Goal: Transaction & Acquisition: Purchase product/service

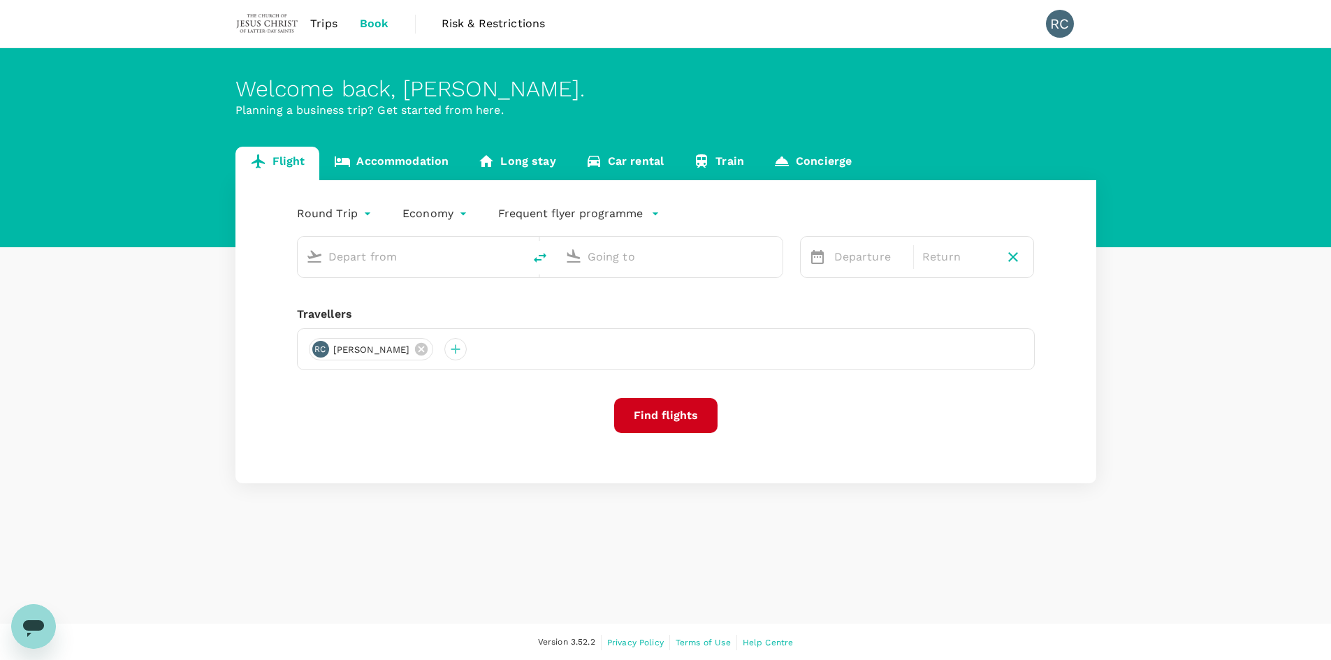
type input "Singapore Changi (SIN)"
type input "Taiwan Taoyuan Intl (TPE)"
type input "Singapore Changi (SIN)"
type input "Taiwan Taoyuan Intl (TPE)"
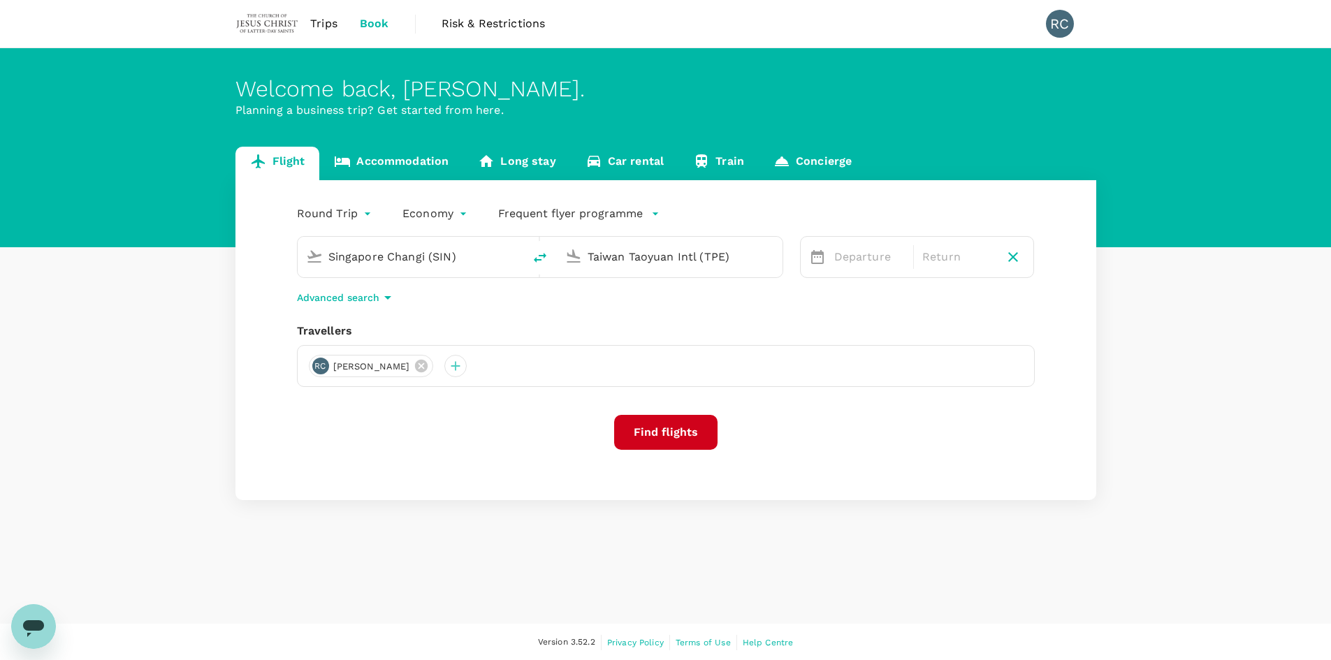
click at [325, 20] on span "Trips" at bounding box center [323, 23] width 27 height 17
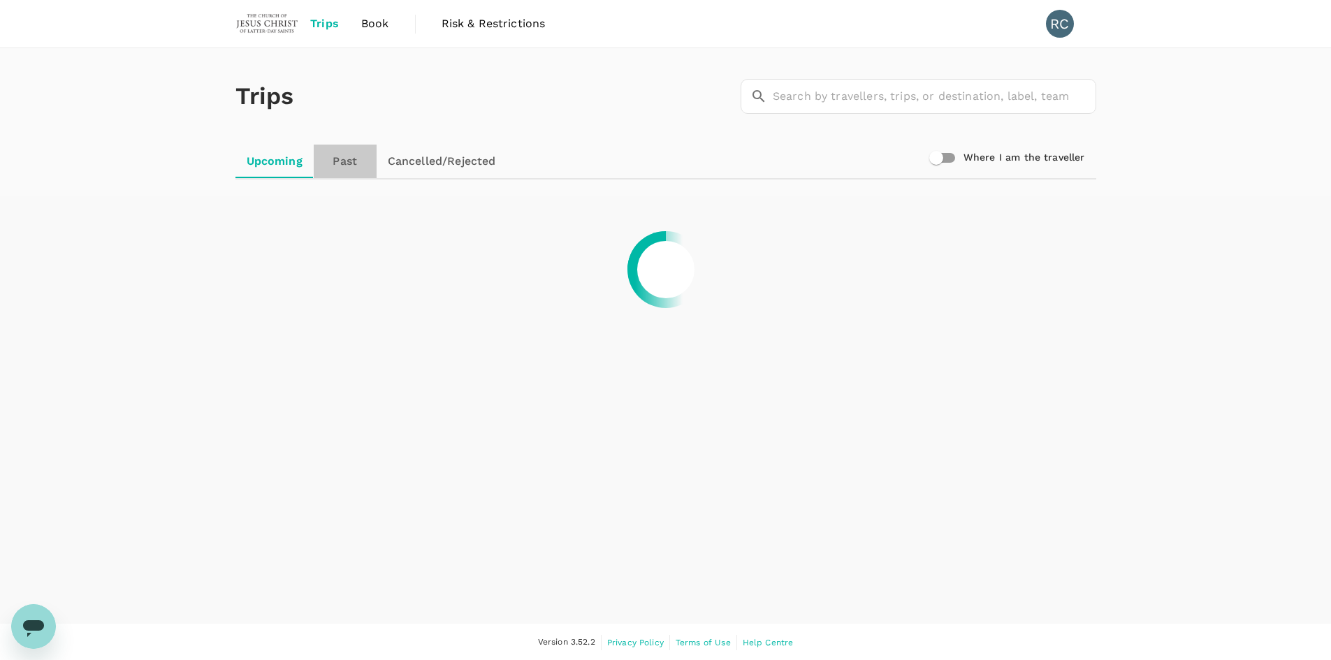
click at [344, 165] on link "Past" at bounding box center [345, 162] width 63 height 34
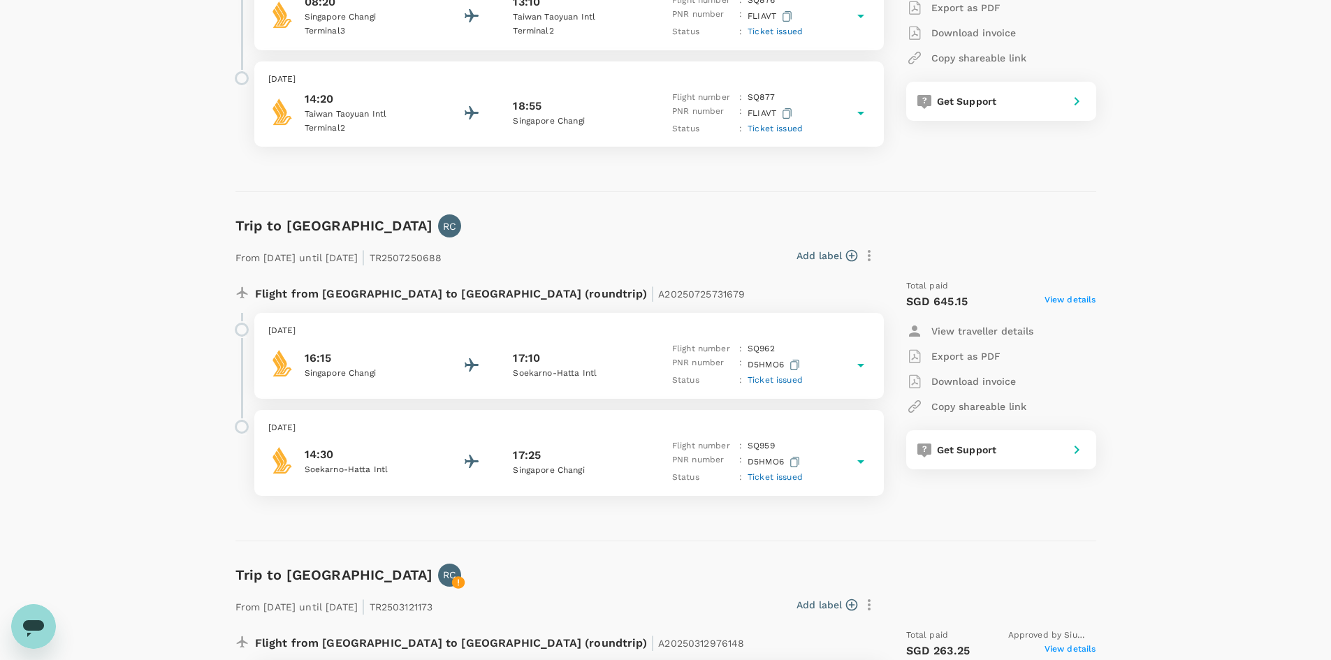
scroll to position [349, 0]
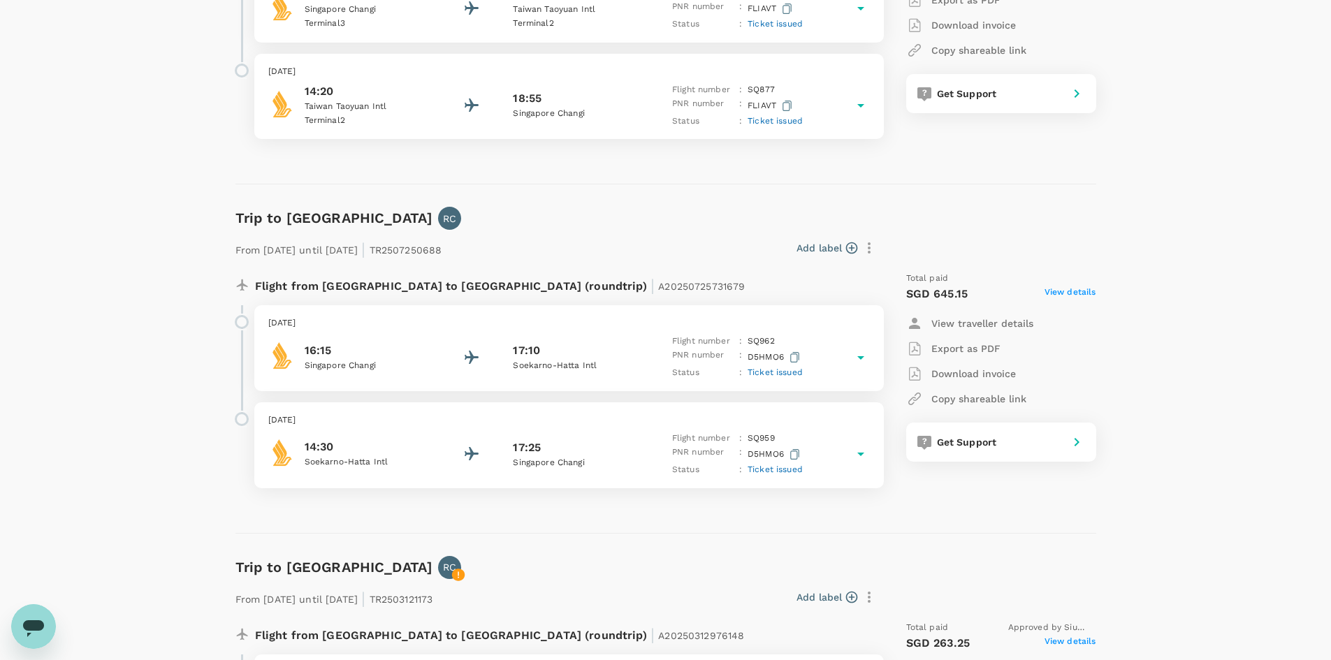
click at [1057, 292] on span "View details" at bounding box center [1070, 294] width 52 height 17
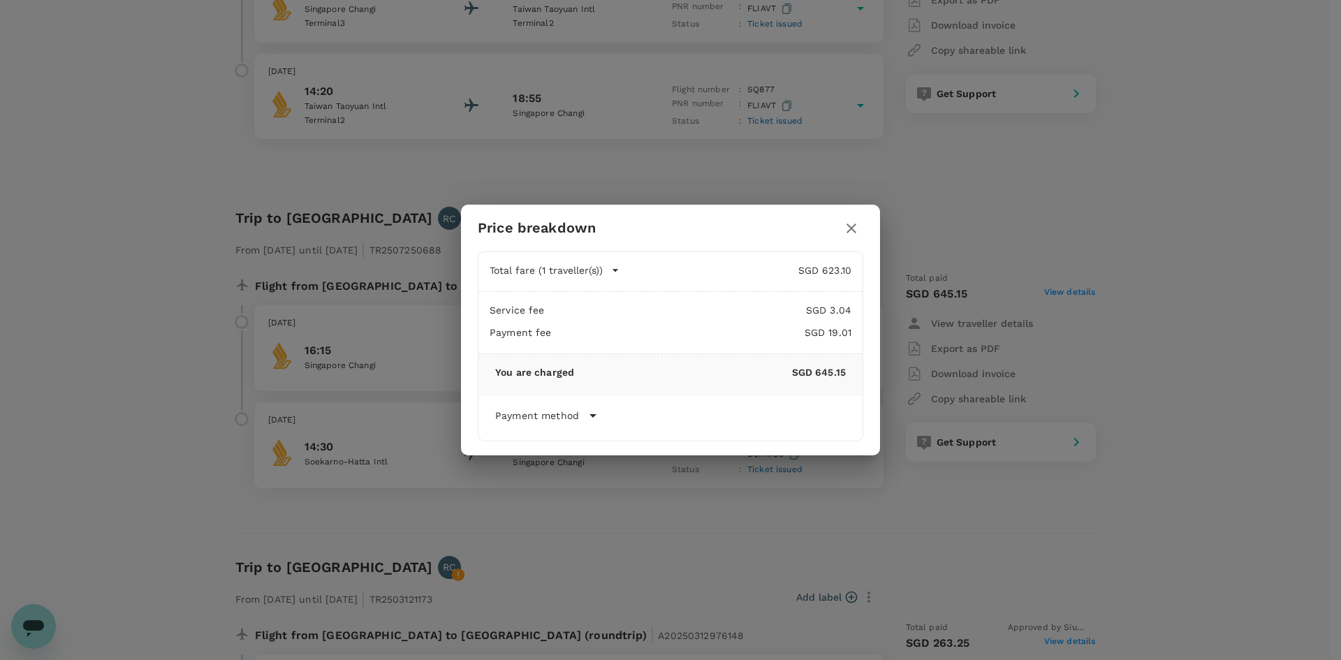
click at [849, 229] on icon "button" at bounding box center [851, 228] width 17 height 17
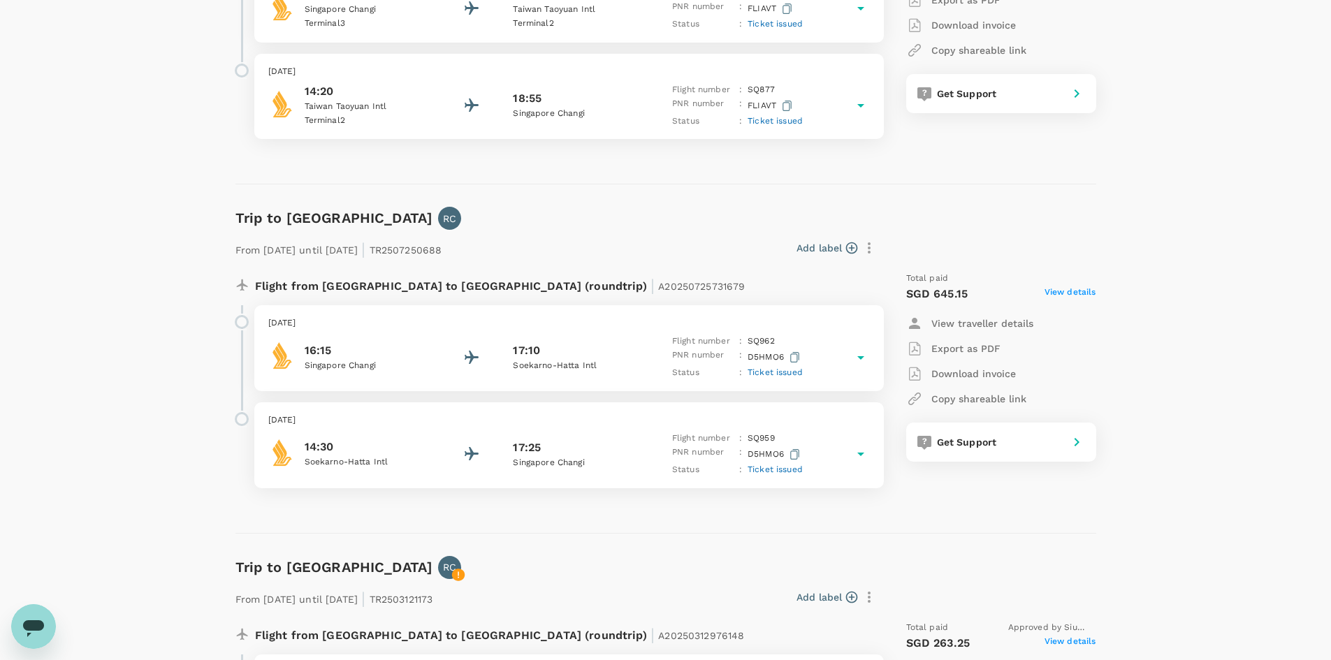
click at [371, 363] on p "Singapore Changi" at bounding box center [368, 366] width 126 height 14
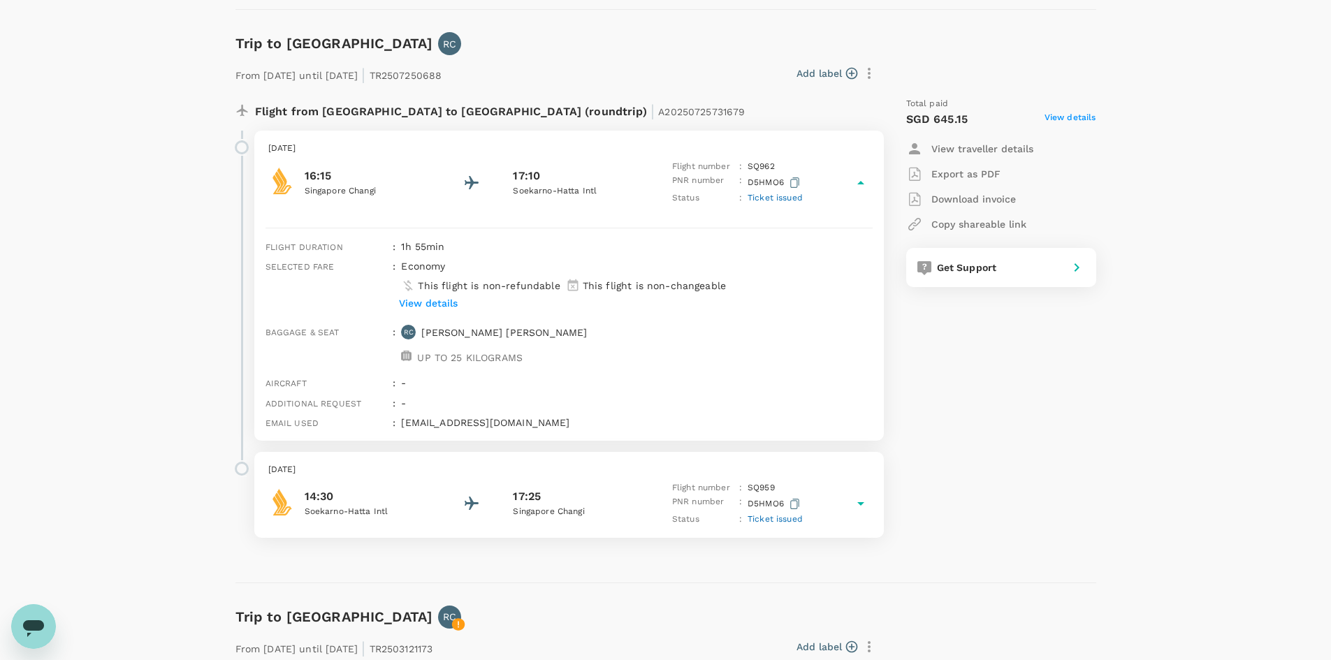
scroll to position [559, 0]
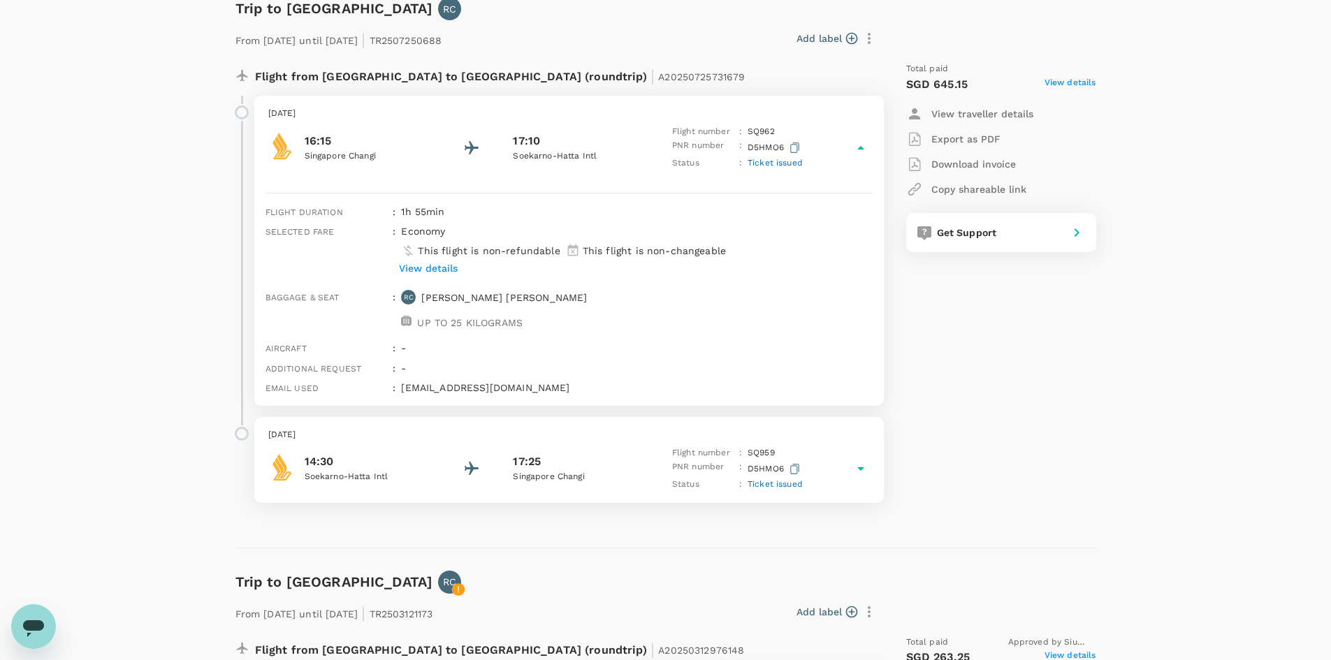
click at [429, 481] on p "Soekarno-Hatta Intl" at bounding box center [368, 477] width 126 height 14
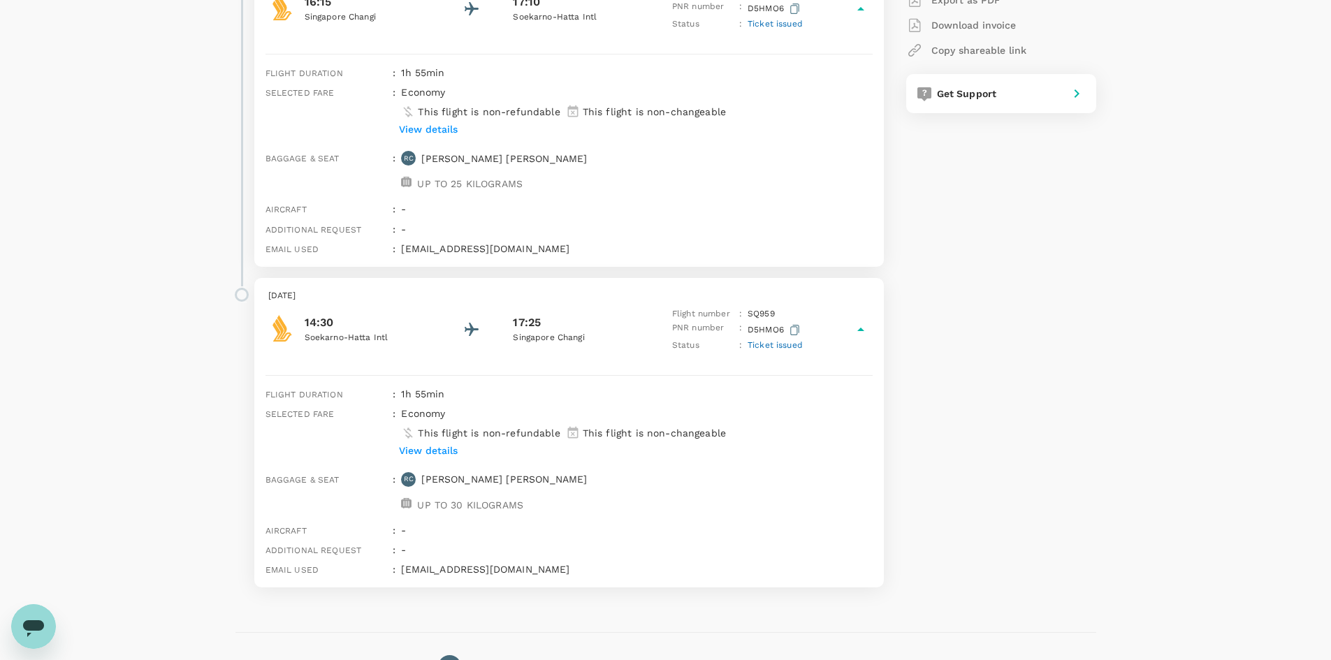
scroll to position [698, 0]
click at [477, 352] on div "[DATE] 14:30 Soekarno-Hatta Intl 17:25 [GEOGRAPHIC_DATA] [GEOGRAPHIC_DATA] Flig…" at bounding box center [568, 320] width 629 height 86
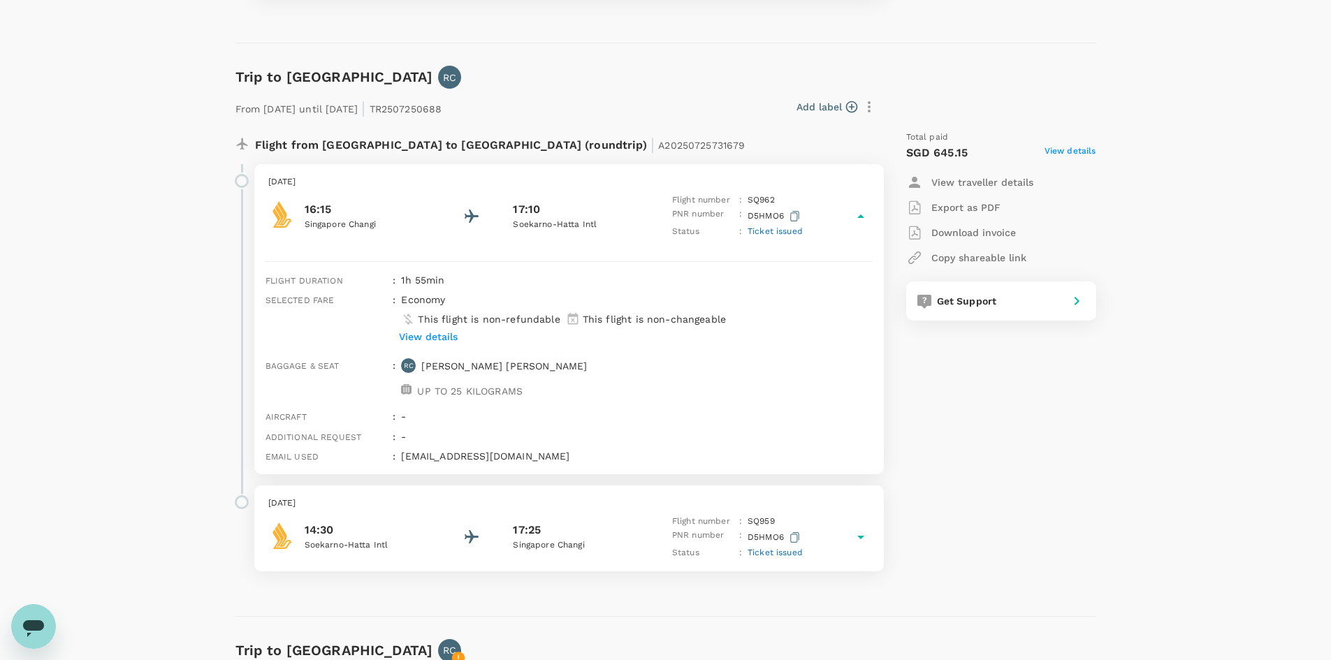
scroll to position [489, 0]
click at [429, 232] on p "Singapore Changi" at bounding box center [368, 226] width 126 height 14
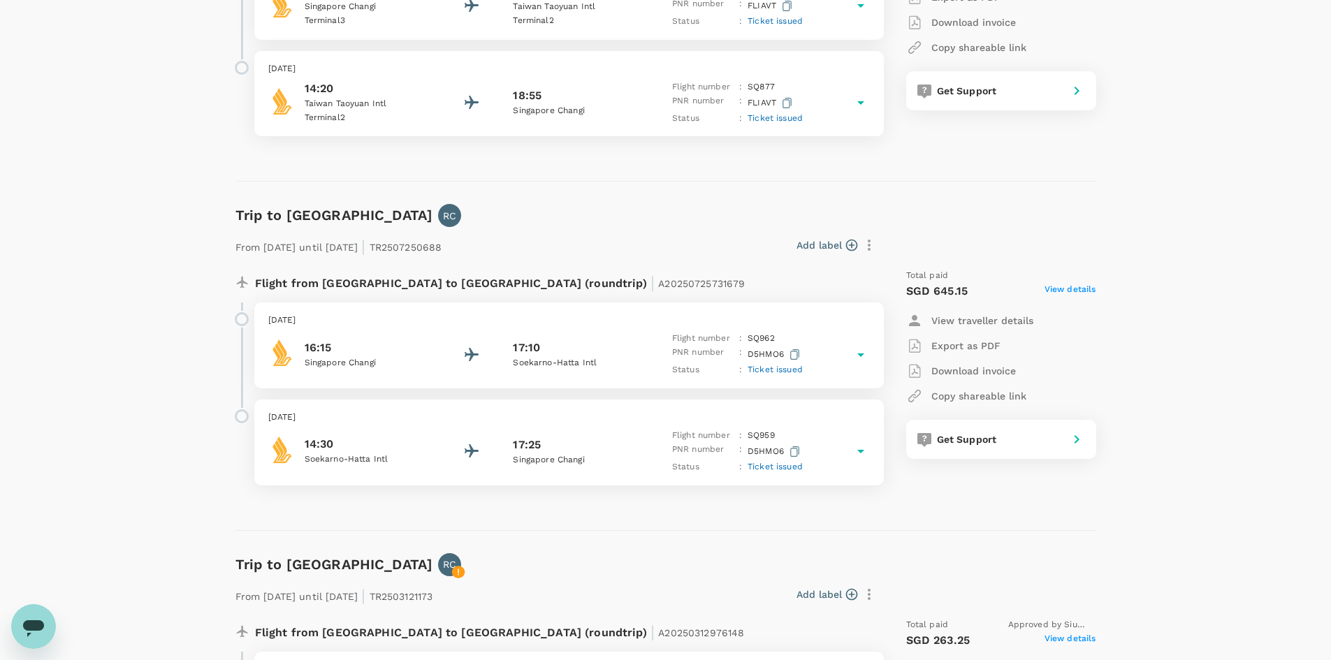
scroll to position [349, 0]
click at [784, 370] on span "Ticket issued" at bounding box center [774, 372] width 55 height 10
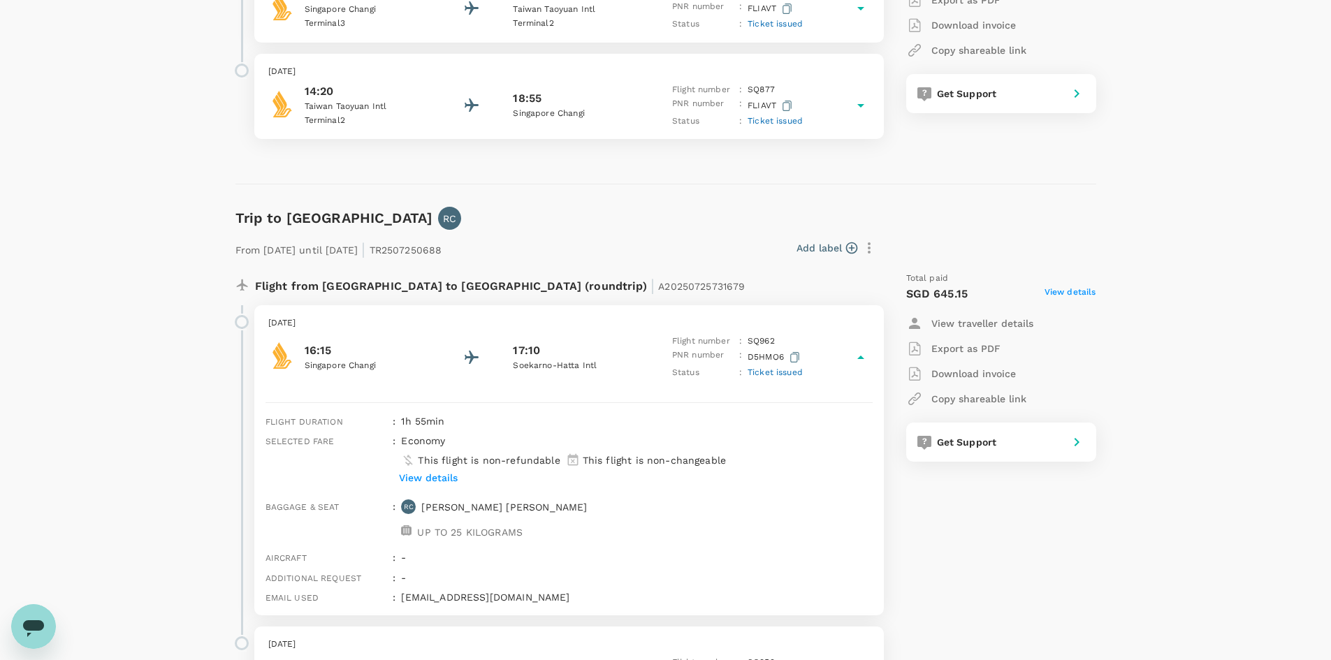
click at [444, 478] on p "View details" at bounding box center [428, 478] width 59 height 14
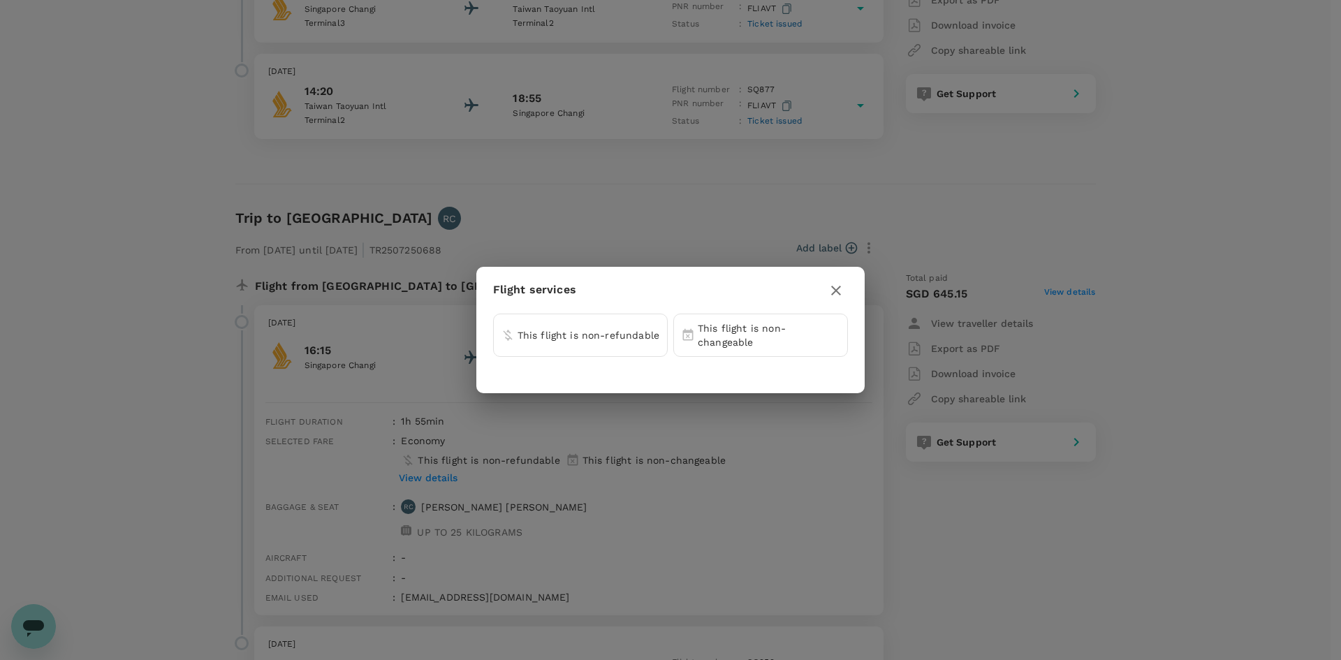
click at [838, 288] on icon "button" at bounding box center [836, 290] width 17 height 17
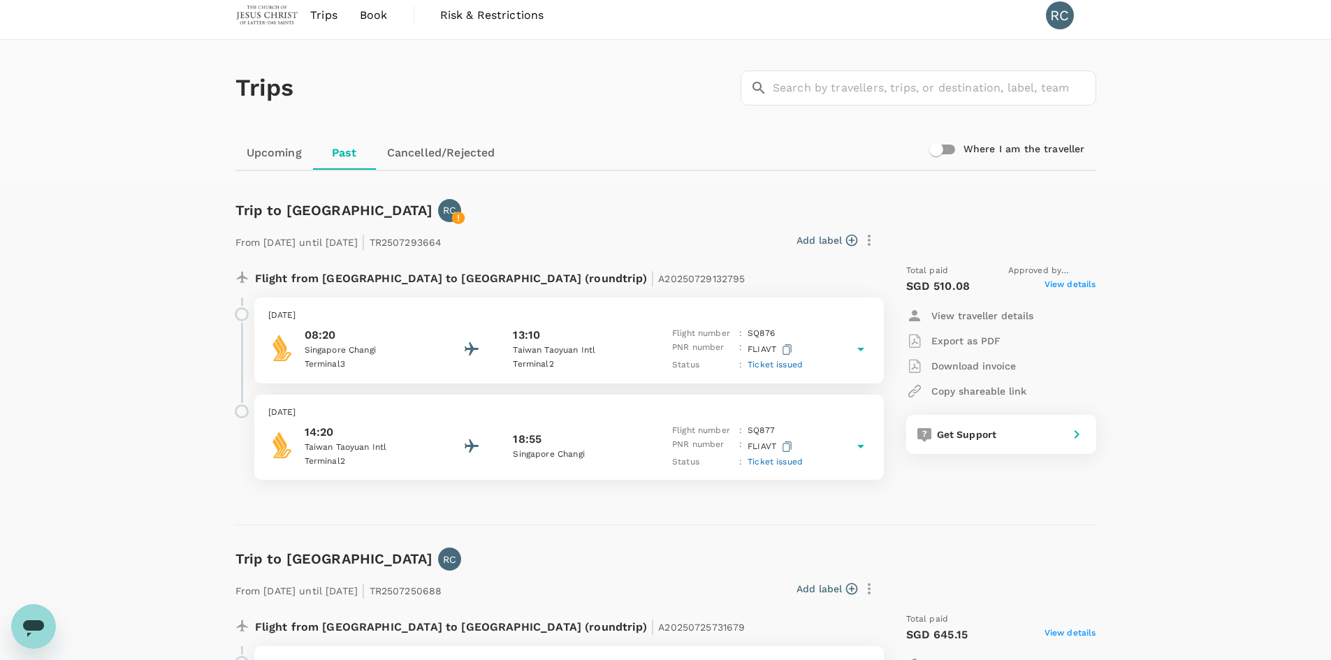
scroll to position [0, 0]
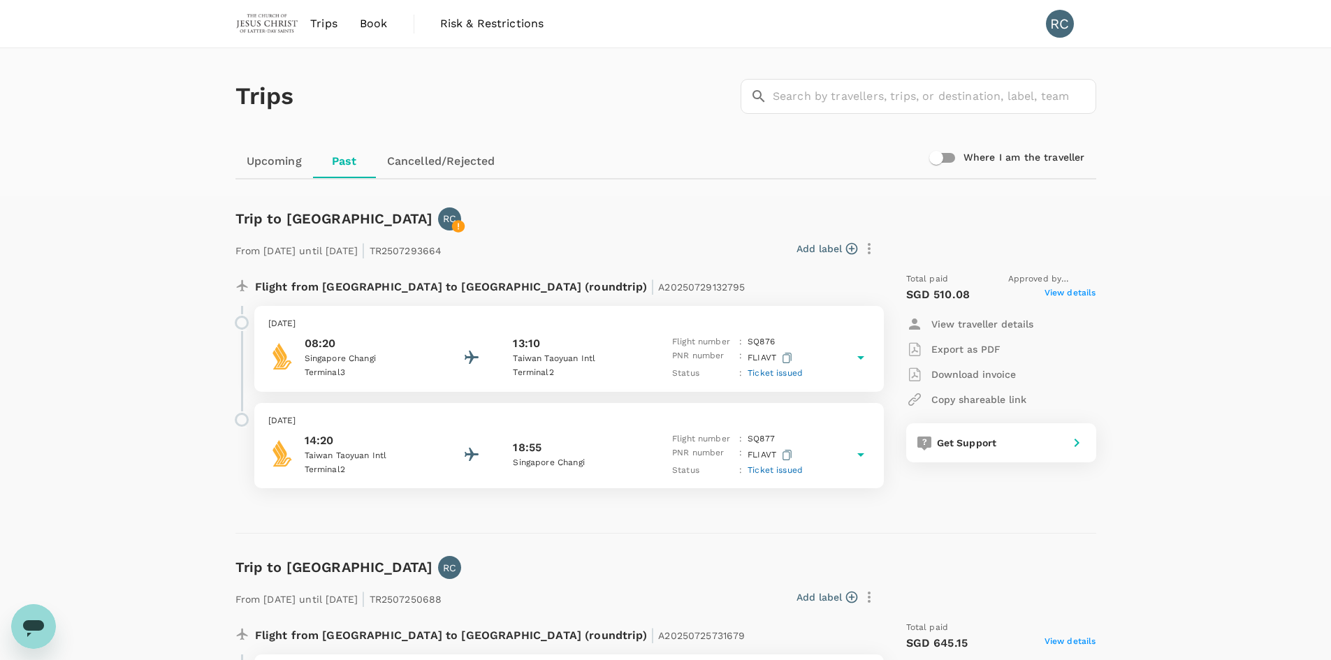
click at [364, 21] on span "Book" at bounding box center [374, 23] width 28 height 17
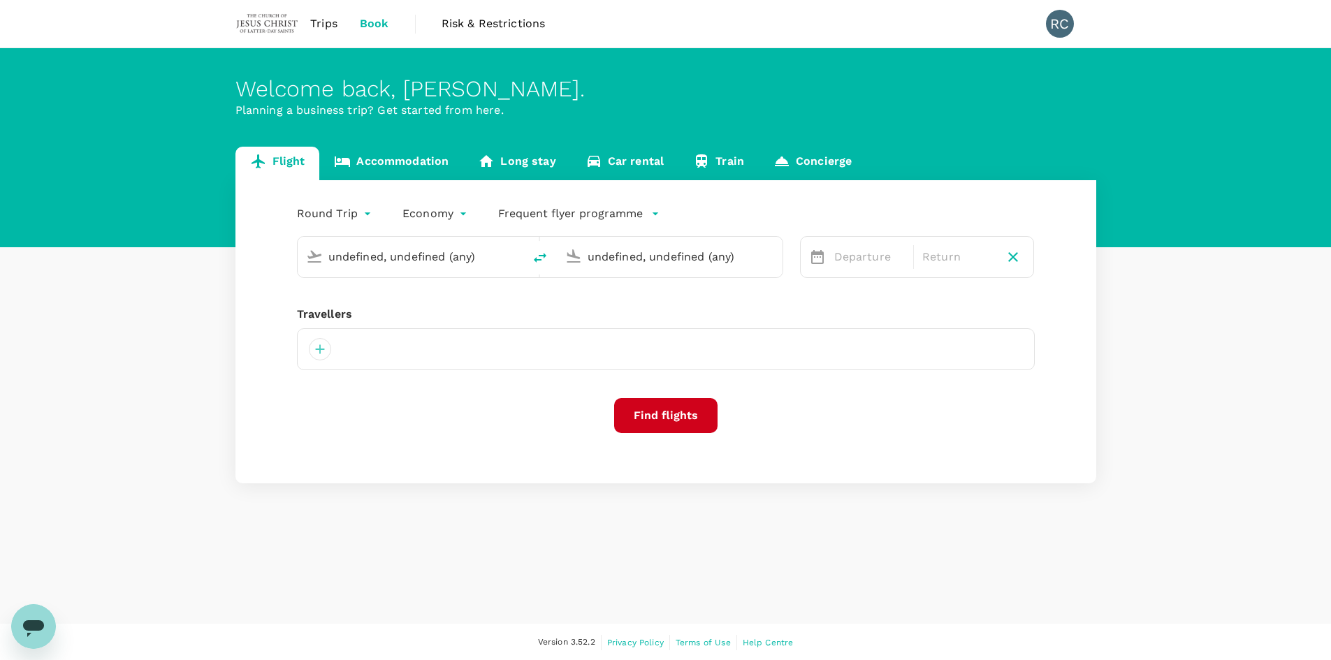
type input "Singapore Changi (SIN)"
type input "Taiwan Taoyuan Intl (TPE)"
type input "Singapore Changi (SIN)"
type input "Taiwan Taoyuan Intl (TPE)"
type input "Singapore Changi (SIN)"
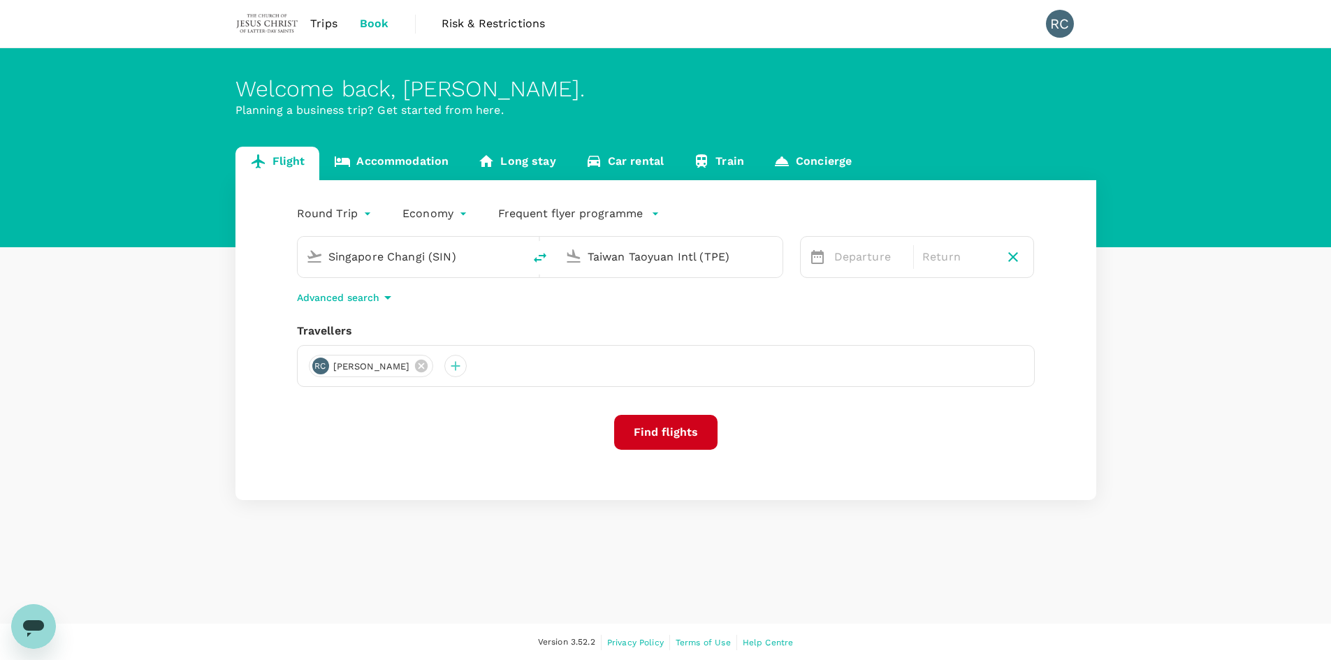
click at [732, 259] on input "Taiwan Taoyuan Intl (TPE)" at bounding box center [670, 257] width 166 height 22
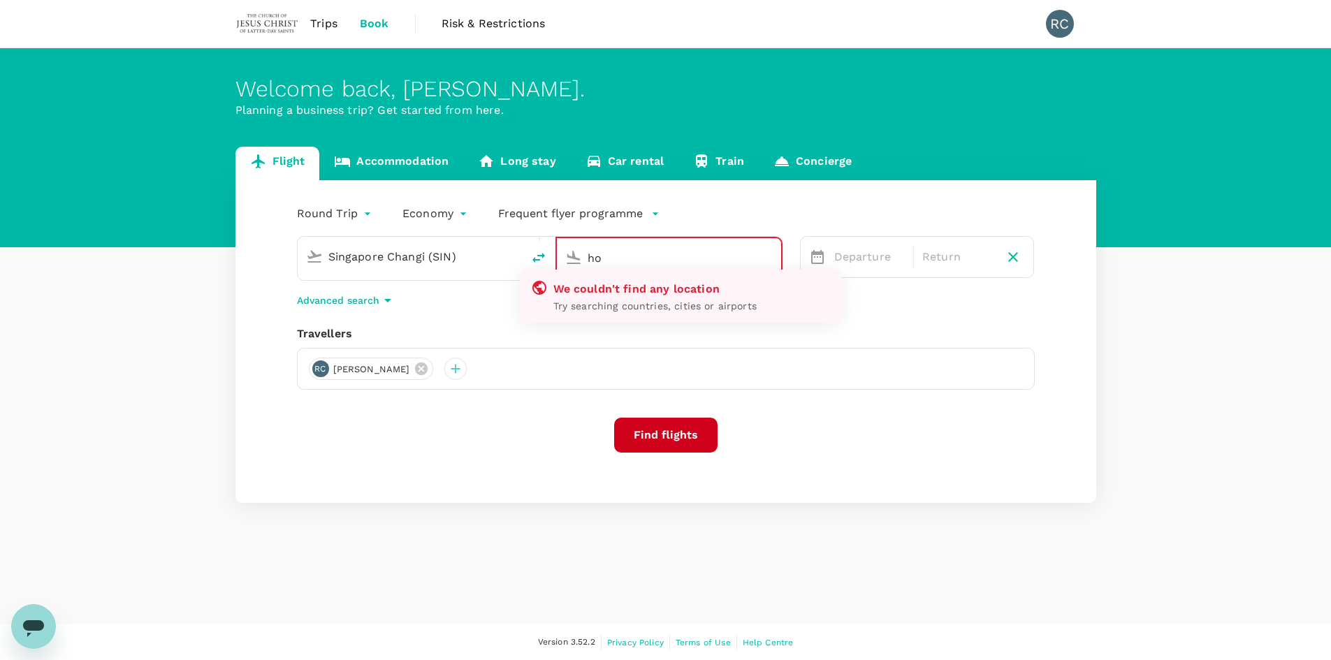
type input "h"
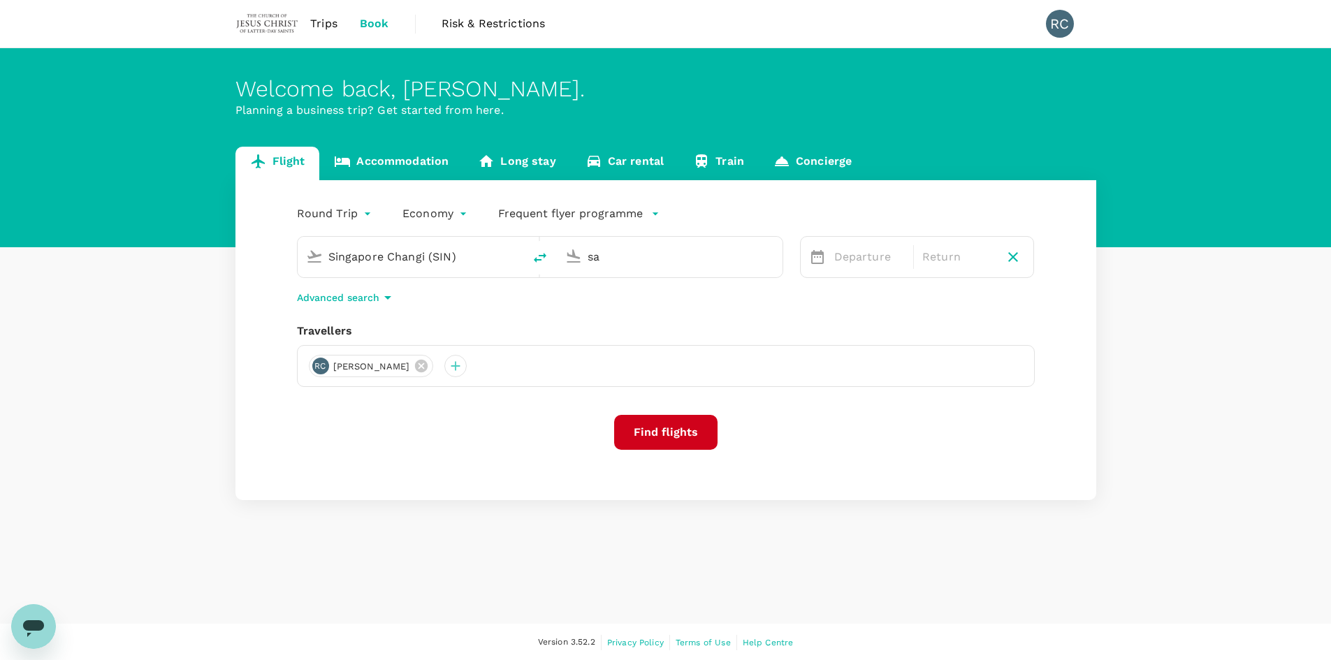
type input "s"
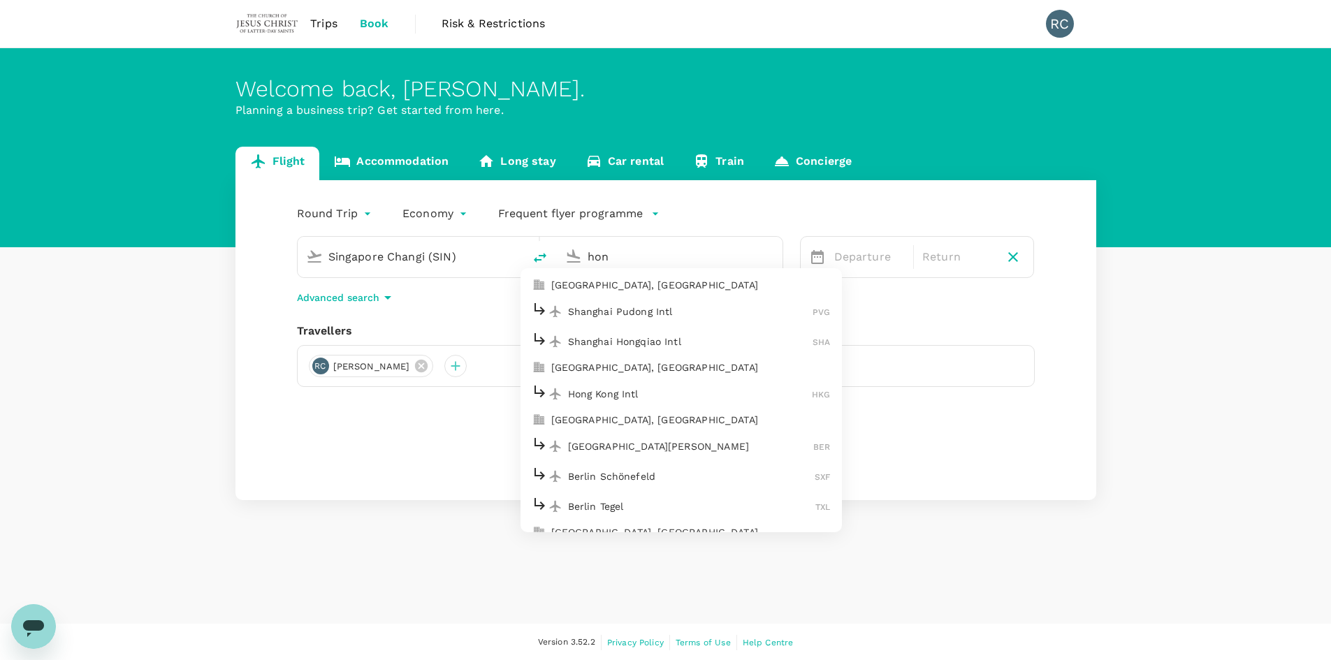
click at [668, 389] on p "Hong Kong Intl" at bounding box center [690, 394] width 244 height 14
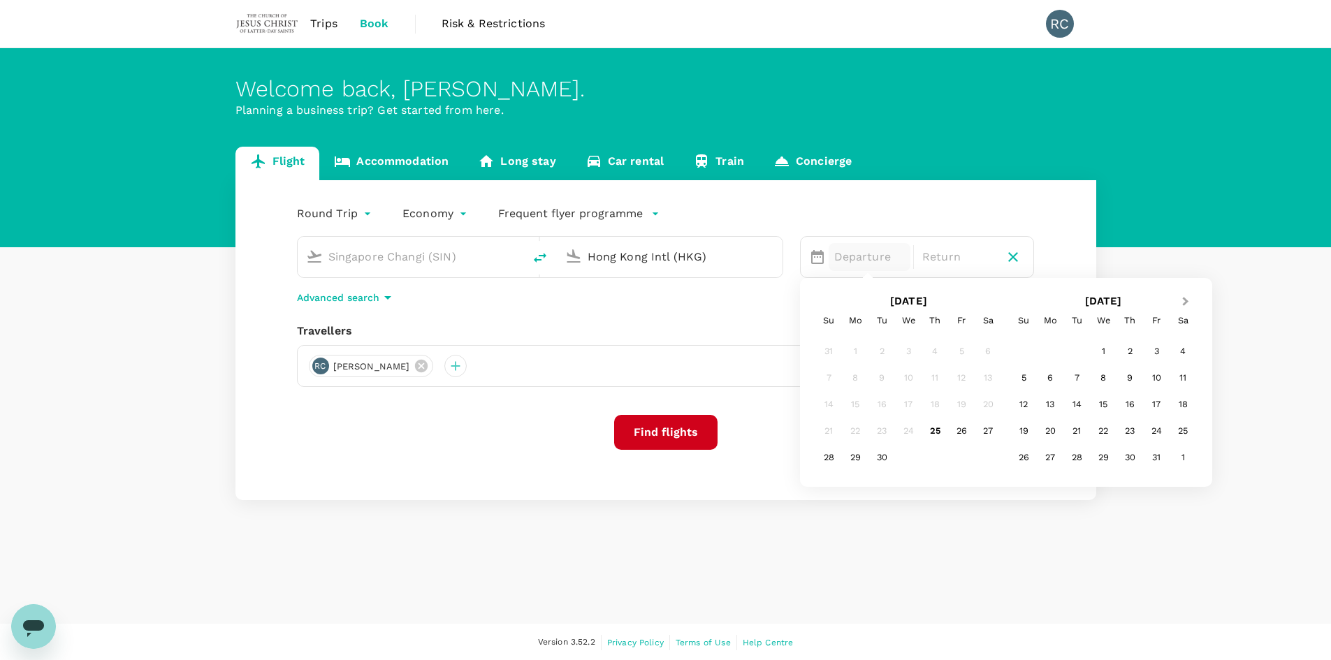
type input "Hong Kong Intl (HKG)"
click at [1182, 306] on button "Next Month" at bounding box center [1187, 302] width 22 height 22
click at [1050, 376] on div "8" at bounding box center [1050, 378] width 27 height 27
click at [964, 381] on div "12" at bounding box center [961, 378] width 27 height 27
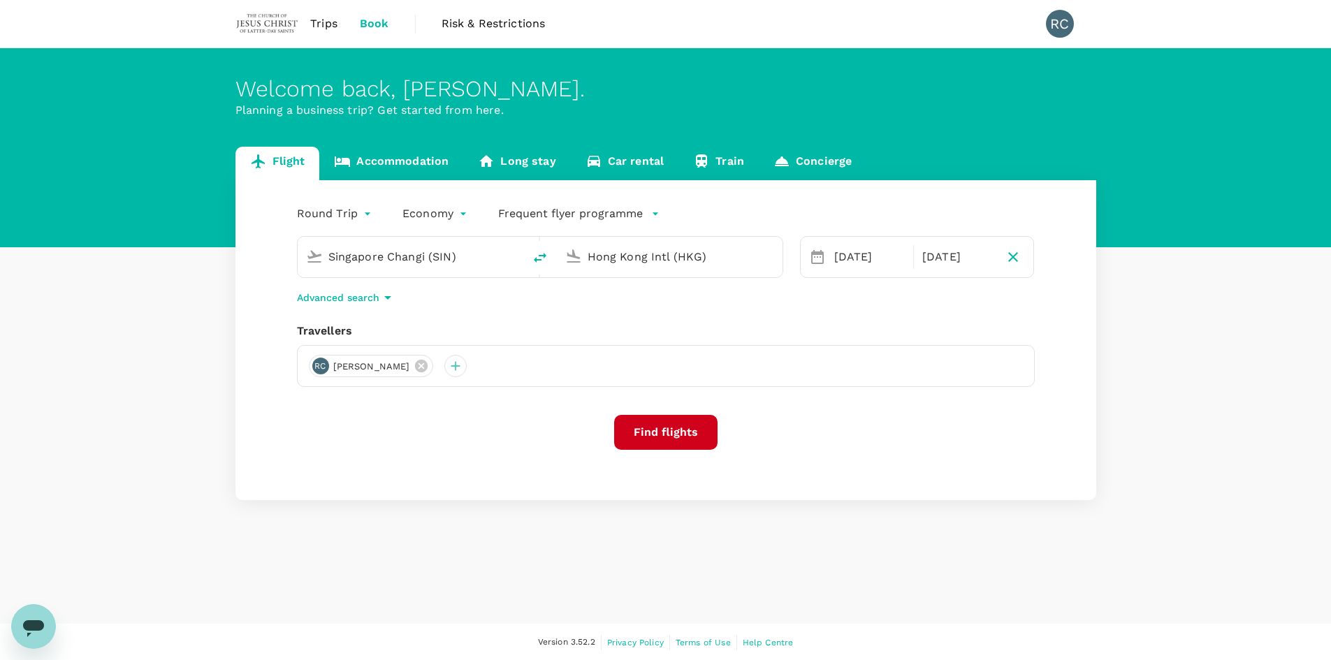
click at [652, 437] on button "Find flights" at bounding box center [665, 432] width 103 height 35
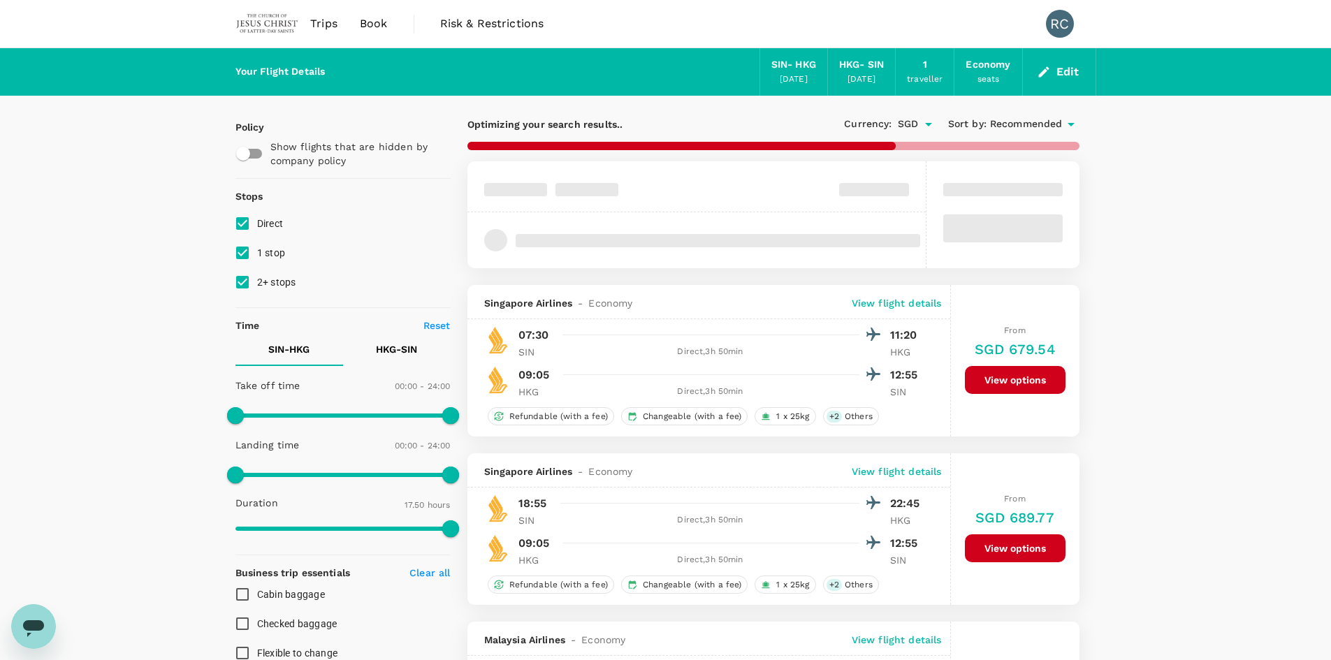
type input "1145"
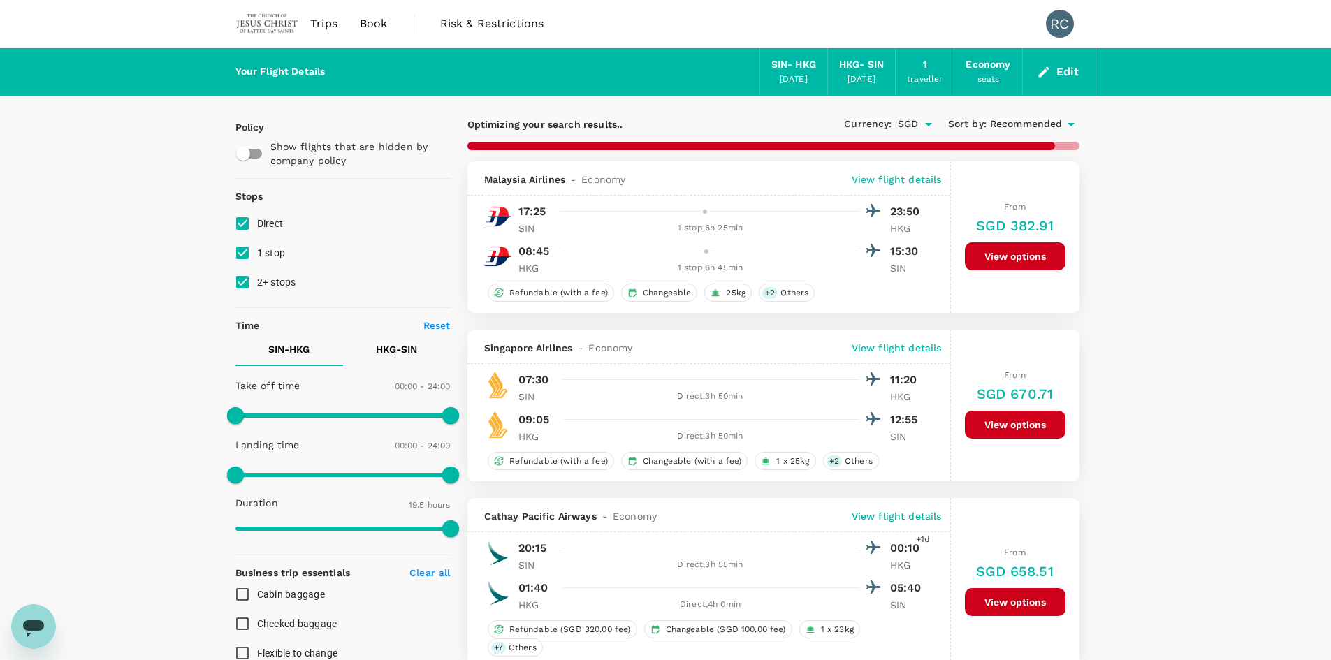
click at [1056, 69] on button "Edit" at bounding box center [1059, 72] width 50 height 22
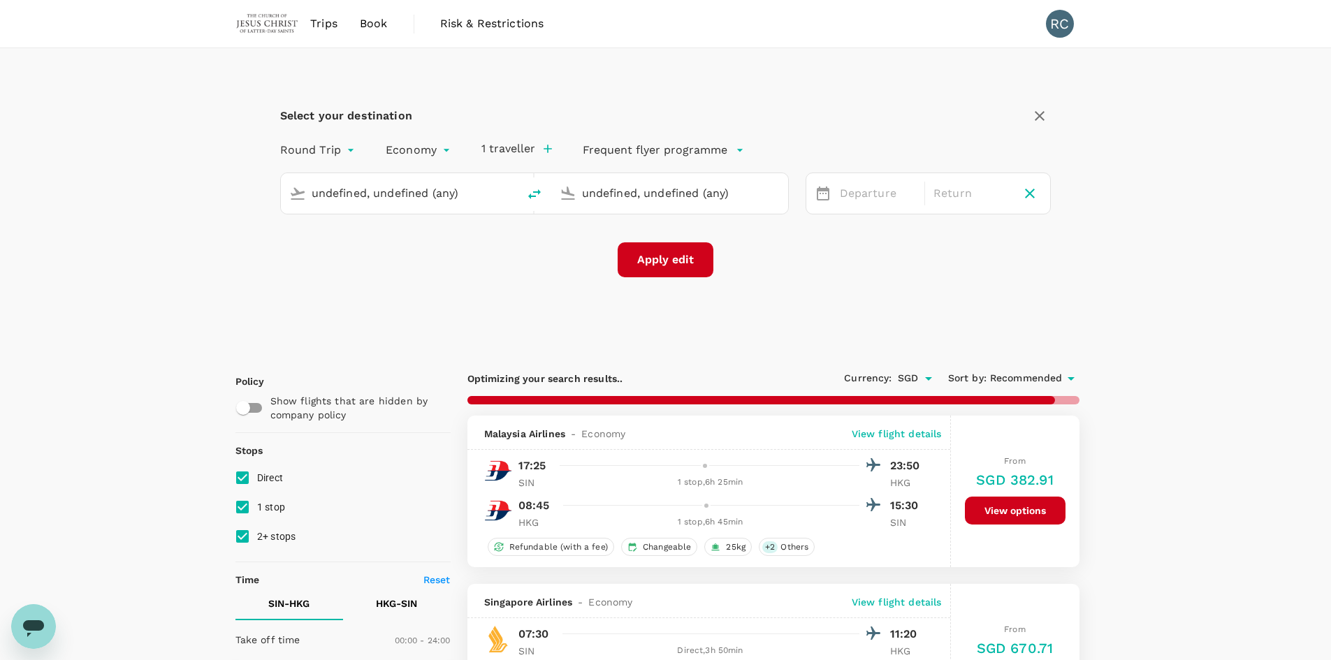
type input "Singapore Changi (SIN)"
type input "Hong Kong Intl (HKG)"
type input "Singapore Changi (SIN)"
type input "Hong Kong Intl (HKG)"
type input "1565"
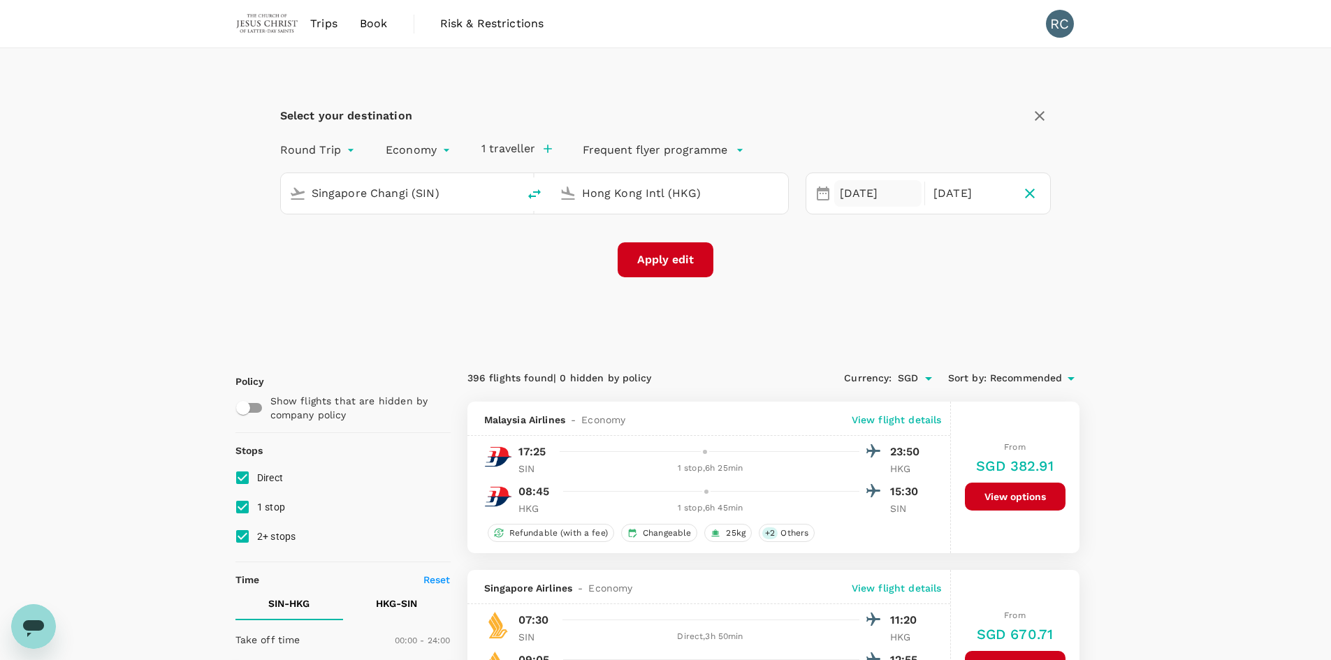
click at [881, 197] on div "[DATE]" at bounding box center [877, 193] width 87 height 27
click at [994, 314] on div "13" at bounding box center [993, 313] width 27 height 27
click at [862, 316] on div "8" at bounding box center [860, 314] width 27 height 27
click at [945, 192] on p "Return" at bounding box center [971, 193] width 76 height 17
click at [879, 196] on div "[DATE]" at bounding box center [877, 193] width 87 height 27
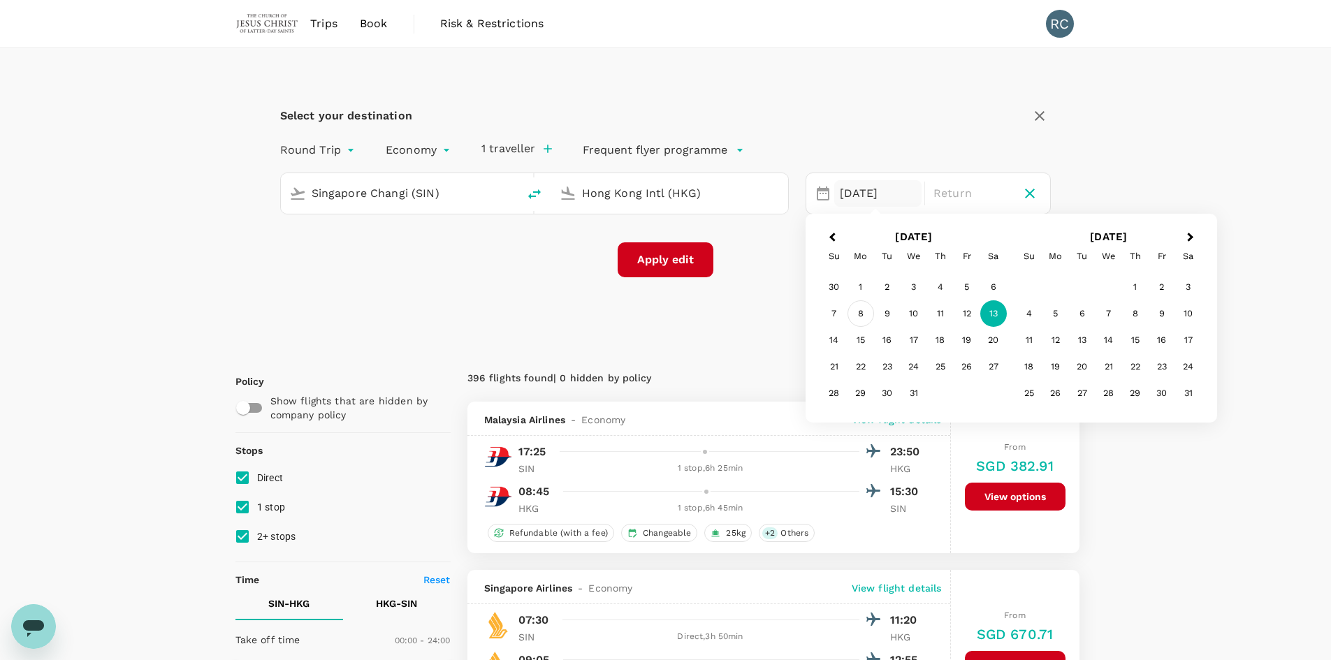
click at [861, 314] on div "8" at bounding box center [860, 313] width 27 height 27
click at [990, 316] on div "13" at bounding box center [993, 314] width 27 height 27
click at [682, 267] on button "Apply edit" at bounding box center [665, 259] width 96 height 35
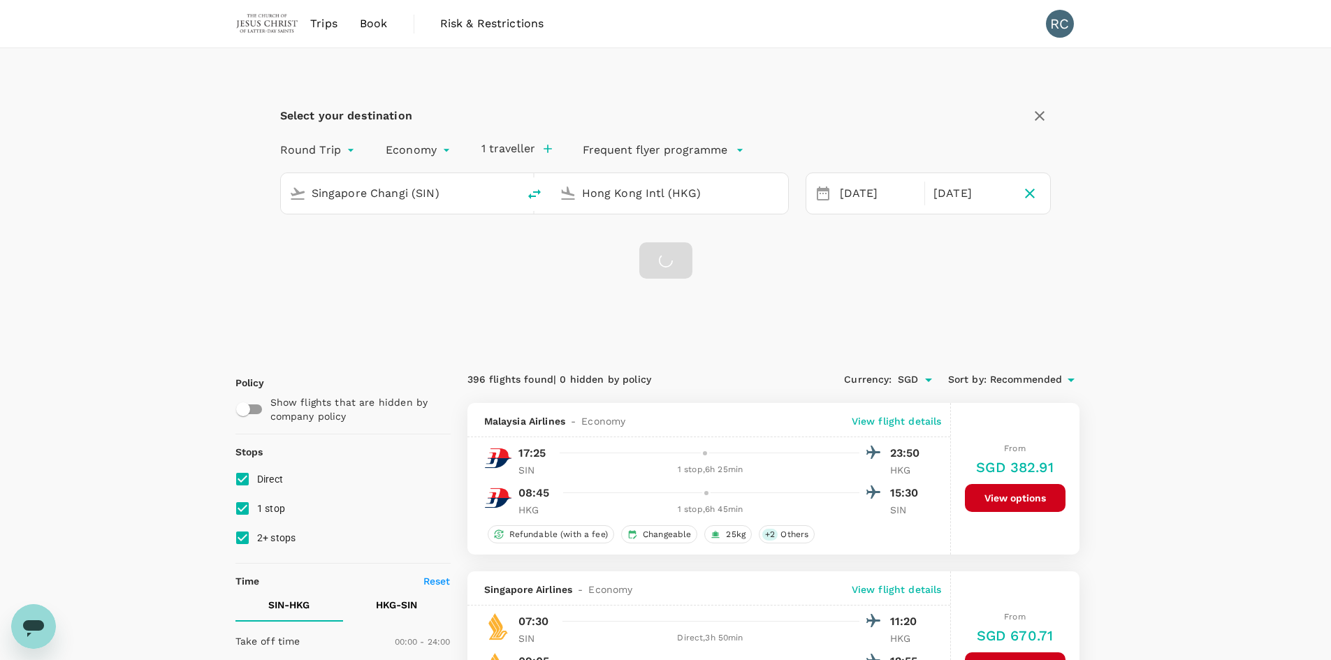
checkbox input "false"
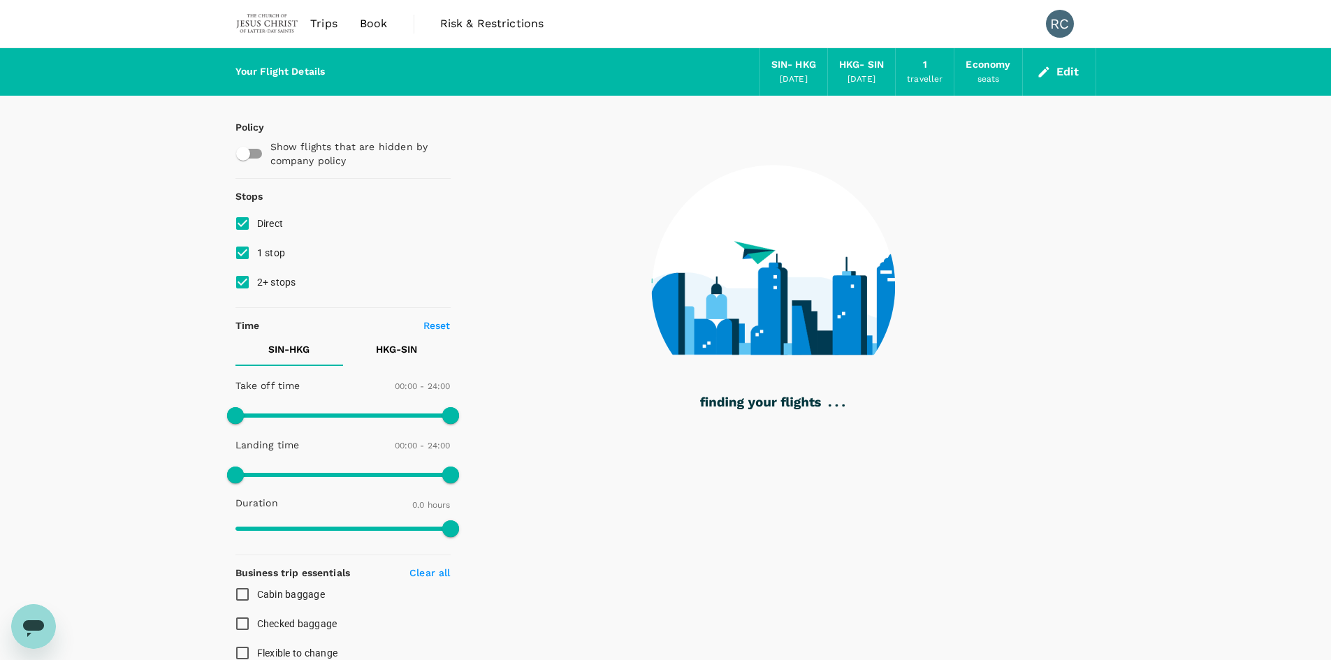
click at [240, 256] on input "1 stop" at bounding box center [242, 252] width 29 height 29
checkbox input "false"
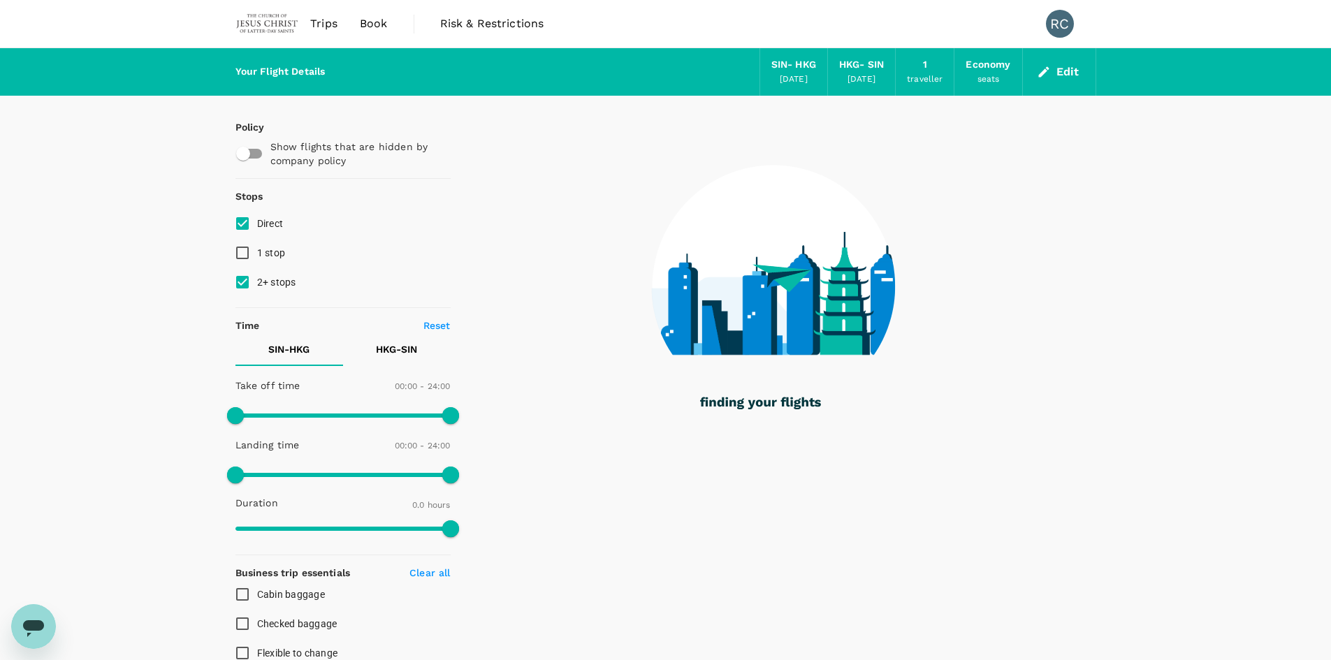
click at [243, 283] on input "2+ stops" at bounding box center [242, 282] width 29 height 29
checkbox input "false"
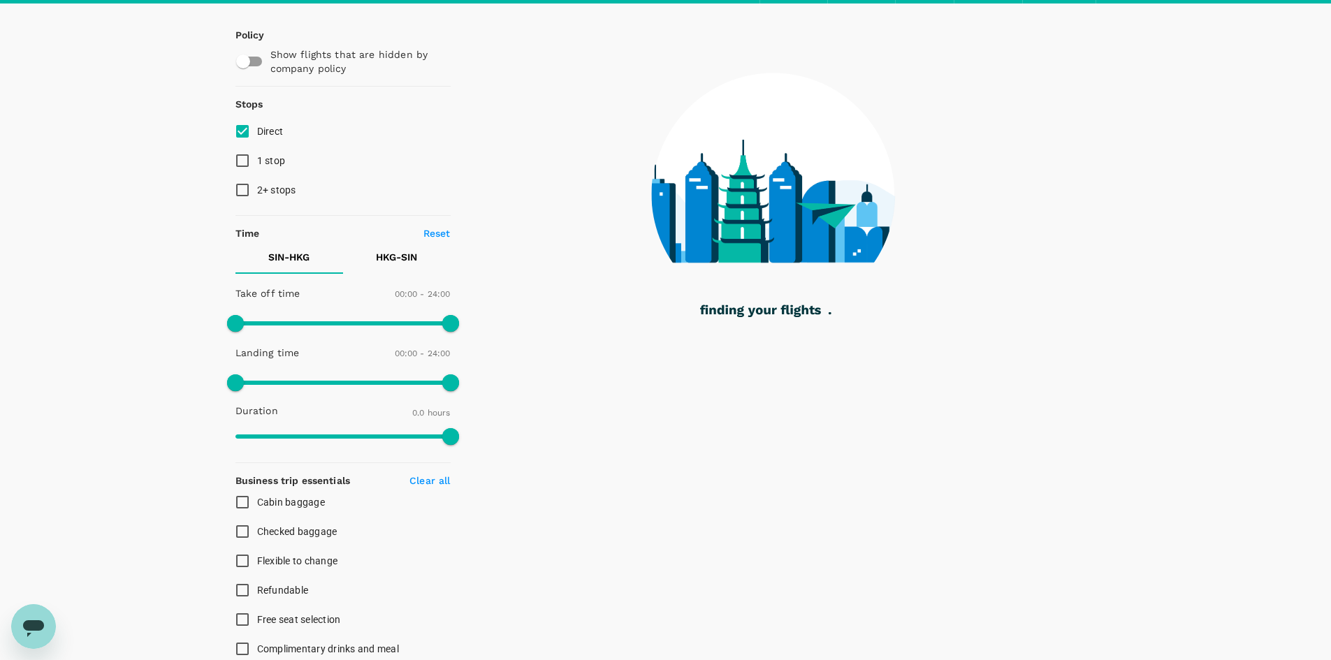
scroll to position [346, 0]
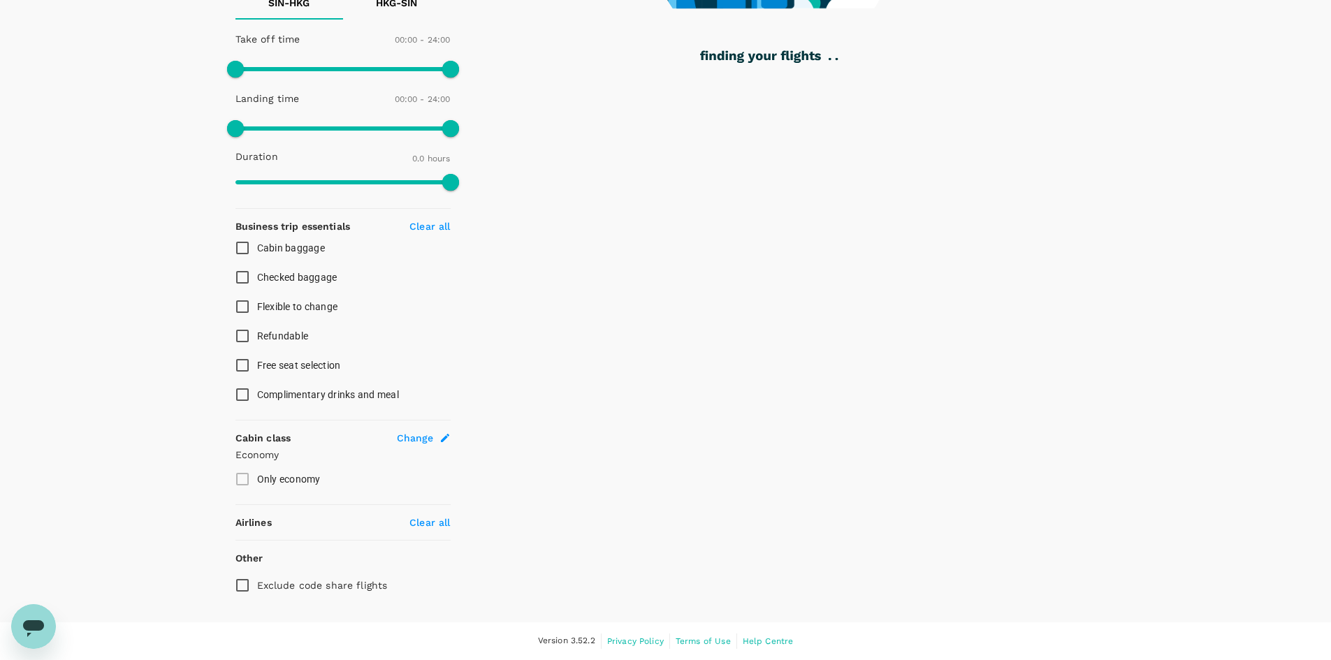
click at [244, 476] on label "Only economy" at bounding box center [334, 478] width 212 height 29
click at [242, 477] on label "Only economy" at bounding box center [334, 478] width 212 height 29
type input "1070"
checkbox input "true"
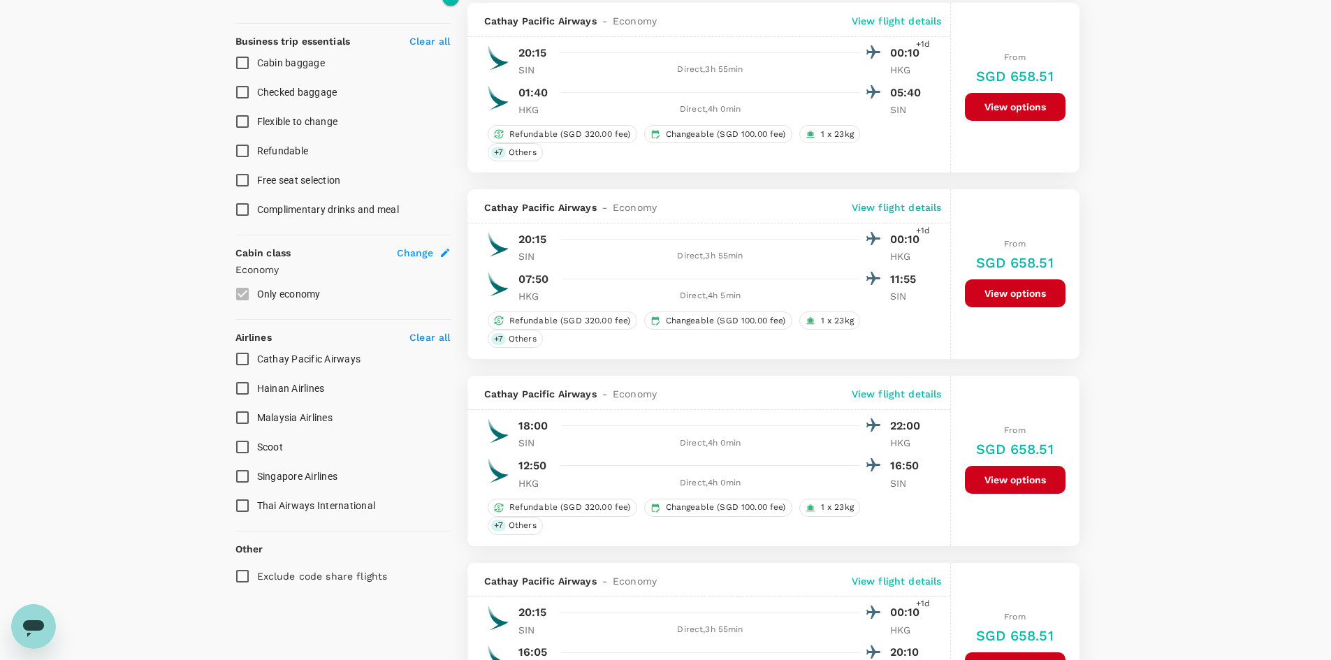
scroll to position [556, 0]
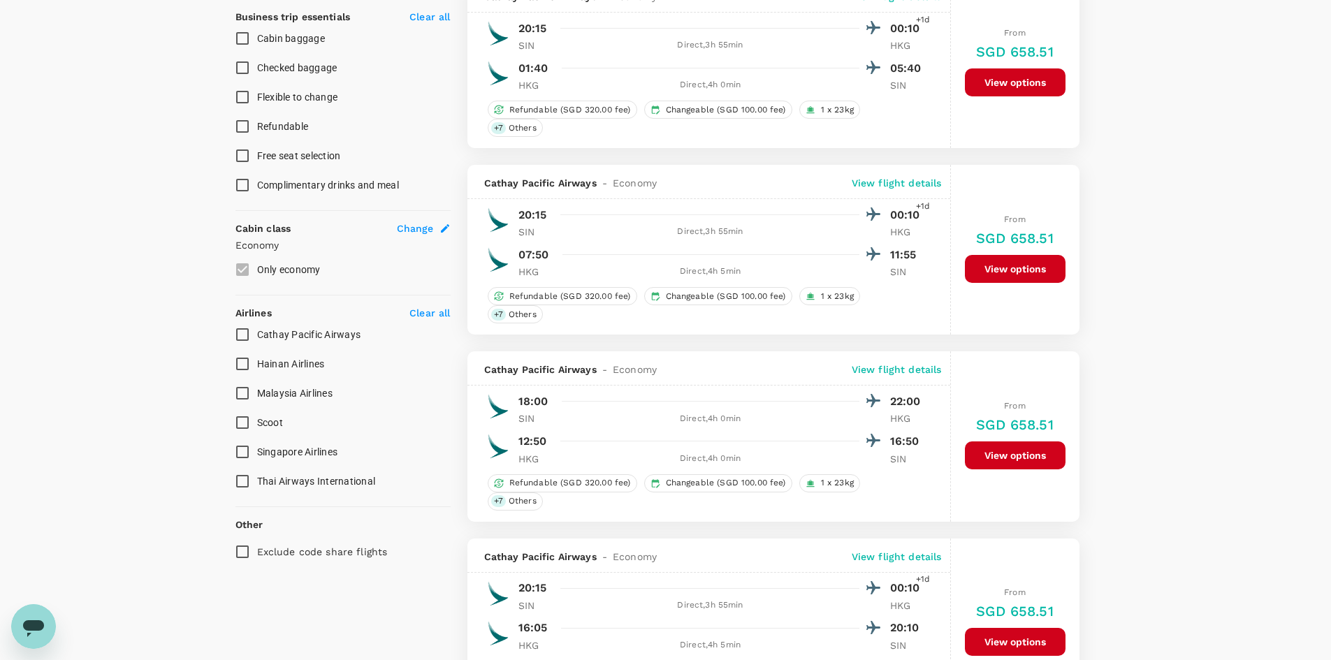
click at [243, 451] on input "Singapore Airlines" at bounding box center [242, 451] width 29 height 29
checkbox input "true"
type input "1145"
checkbox input "false"
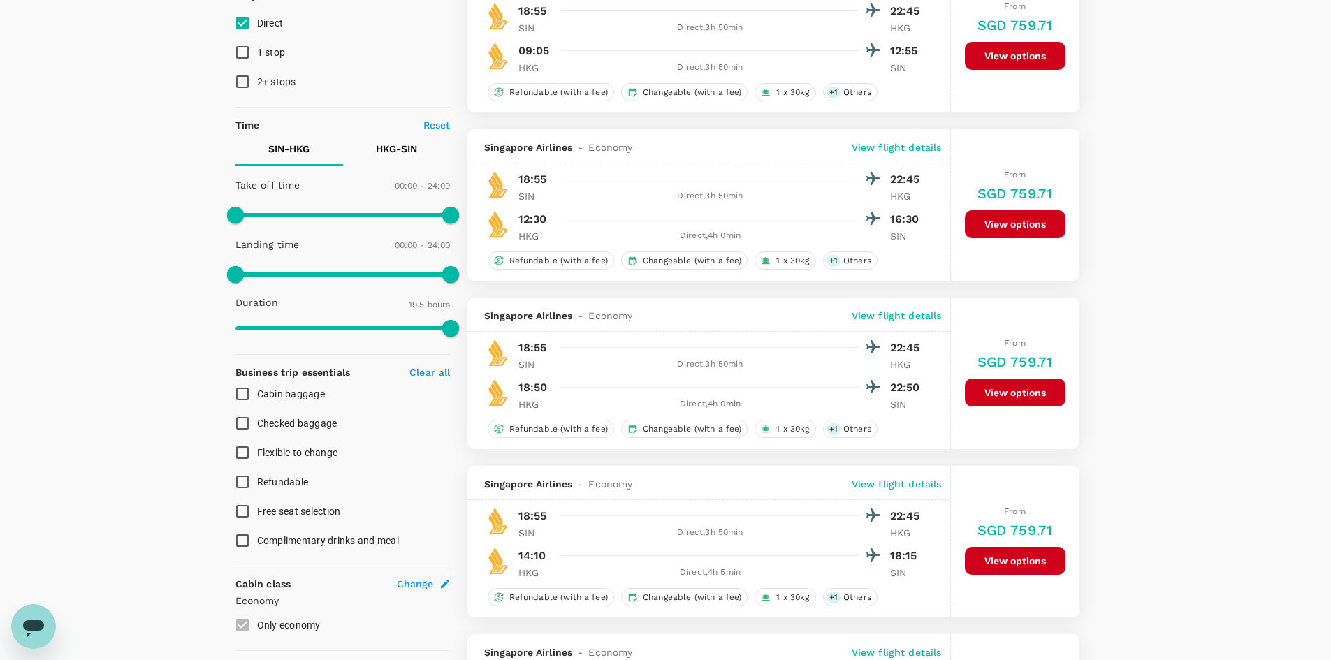
scroll to position [140, 0]
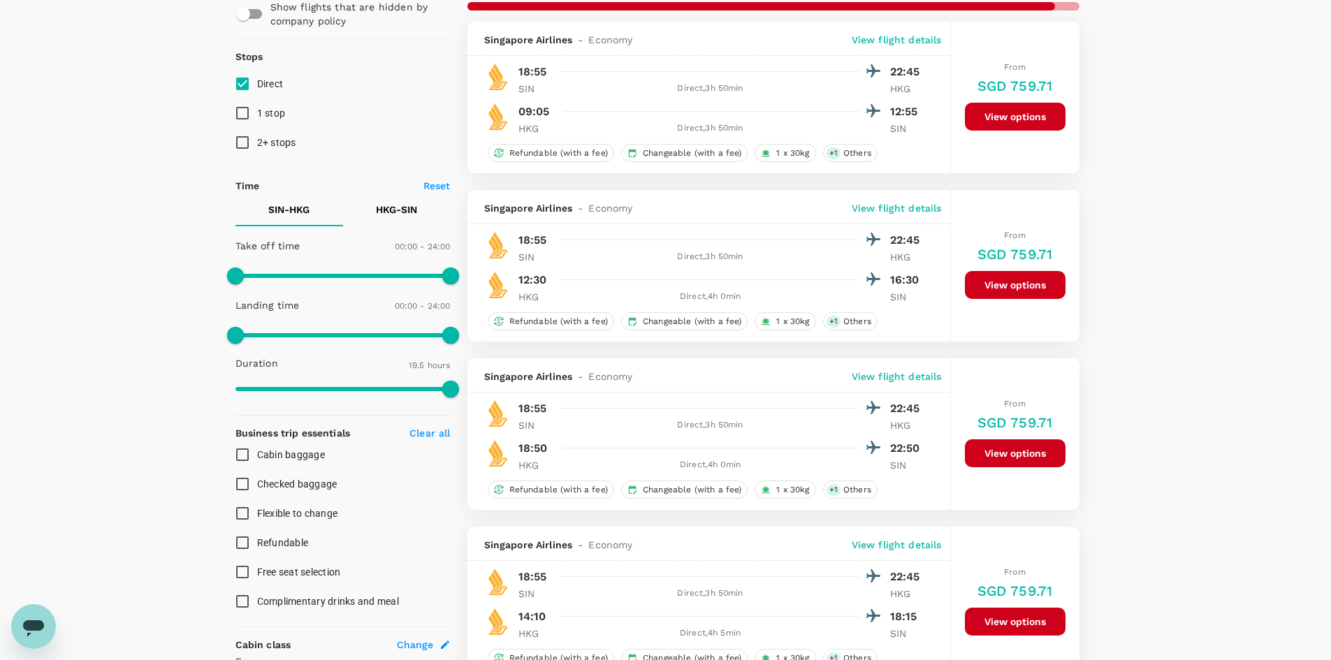
type input "1565"
checkbox input "false"
checkbox input "true"
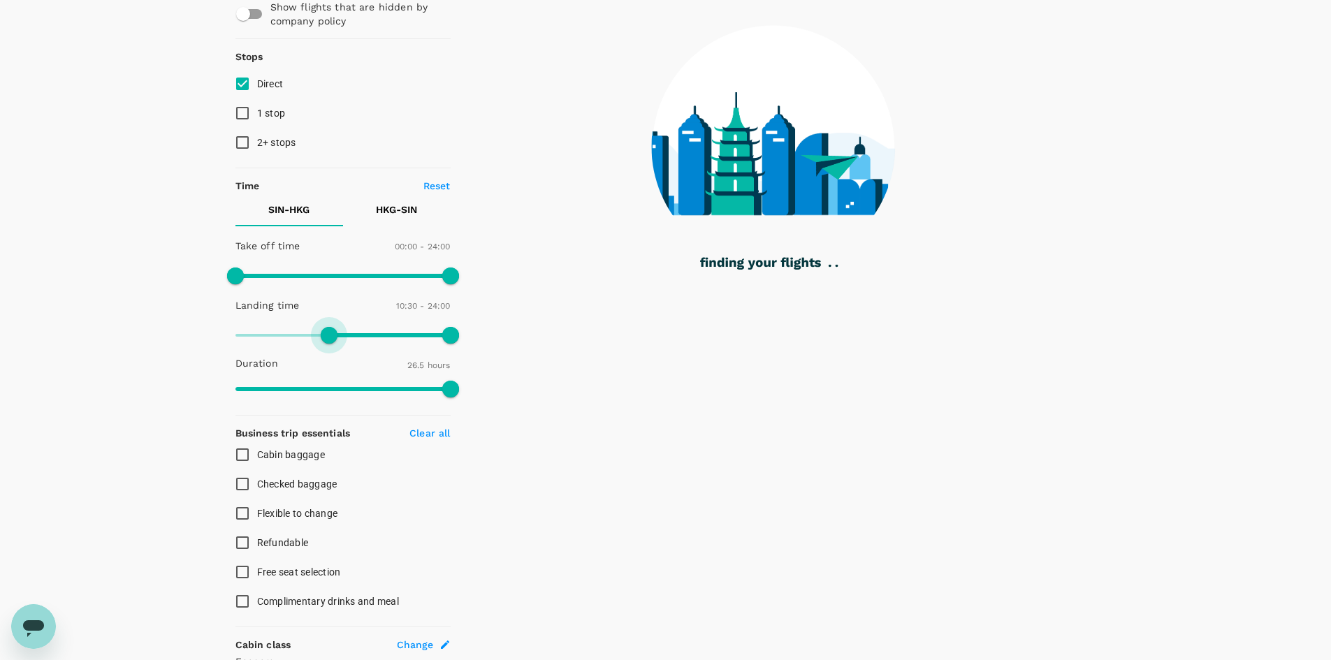
type input "660"
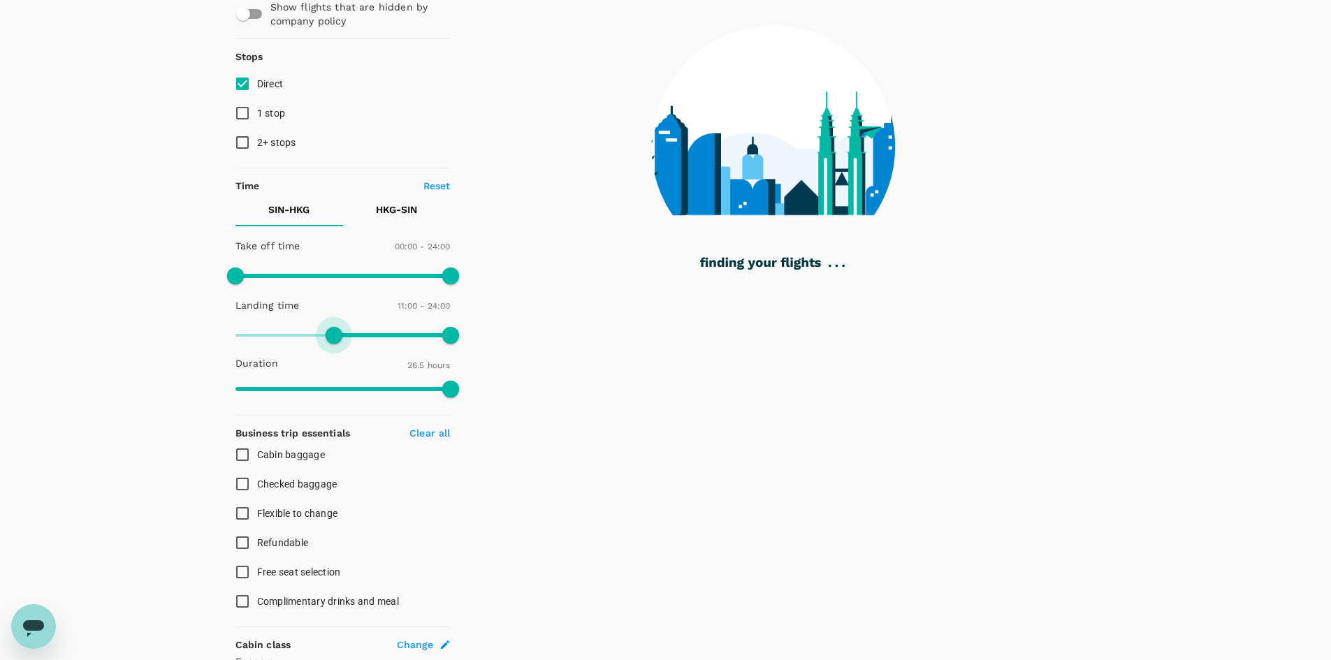
drag, startPoint x: 235, startPoint y: 334, endPoint x: 333, endPoint y: 335, distance: 97.8
click at [333, 335] on span at bounding box center [333, 335] width 17 height 17
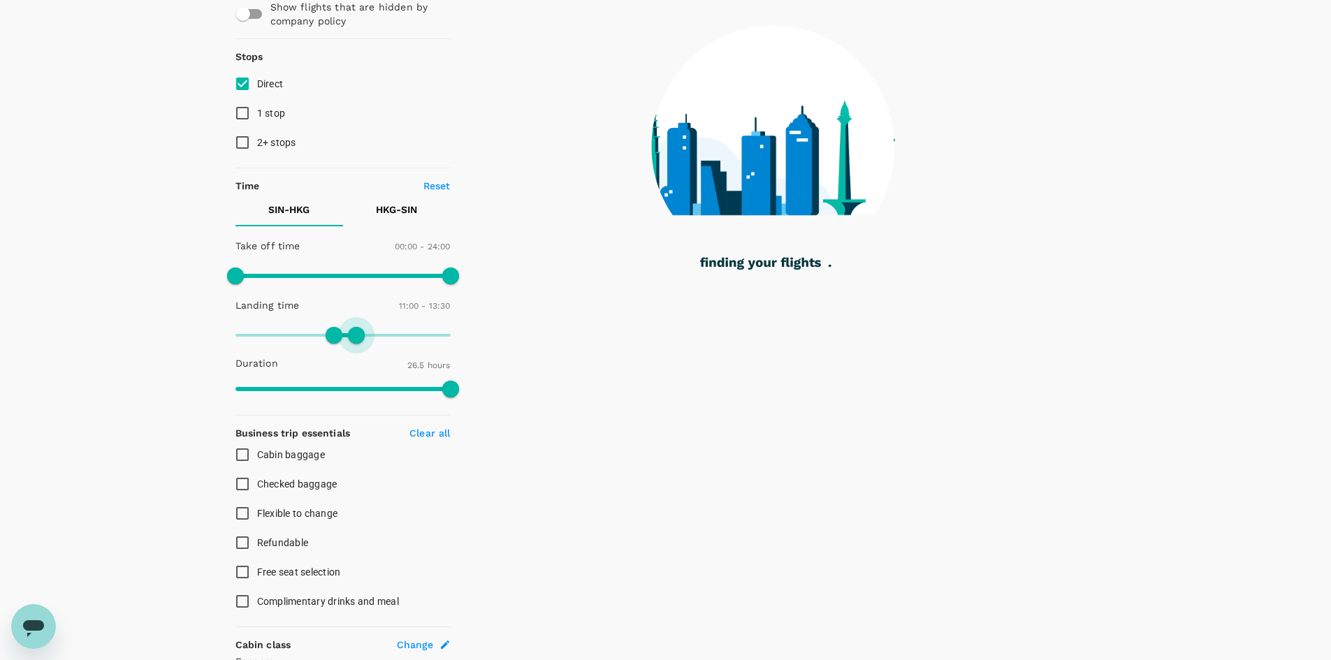
type input "780"
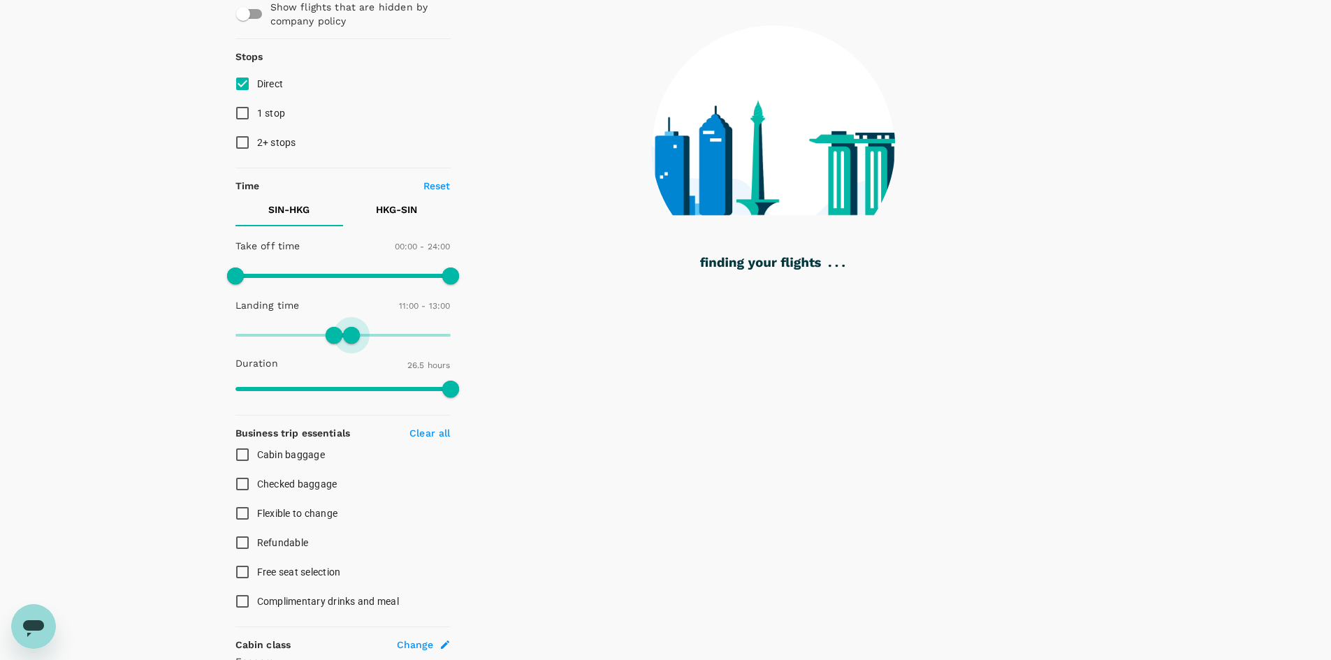
drag, startPoint x: 452, startPoint y: 335, endPoint x: 353, endPoint y: 339, distance: 99.3
click at [353, 339] on span at bounding box center [351, 335] width 17 height 17
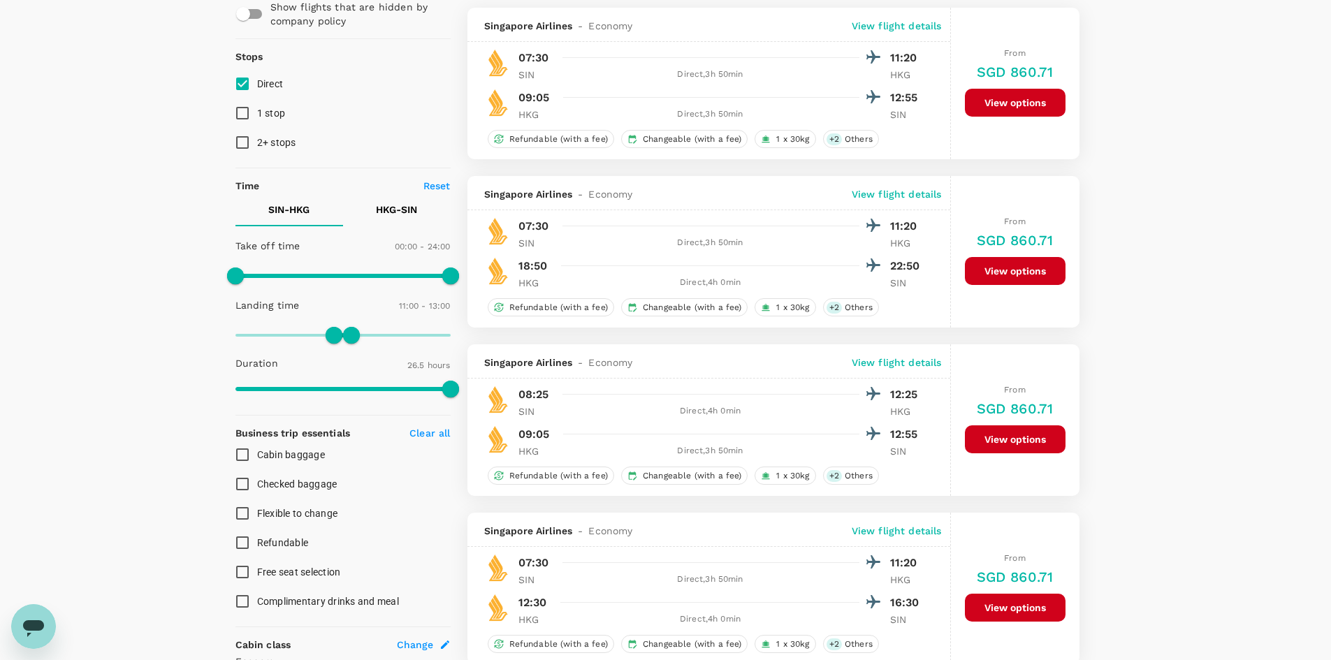
click at [397, 210] on p "HKG - SIN" at bounding box center [396, 210] width 41 height 14
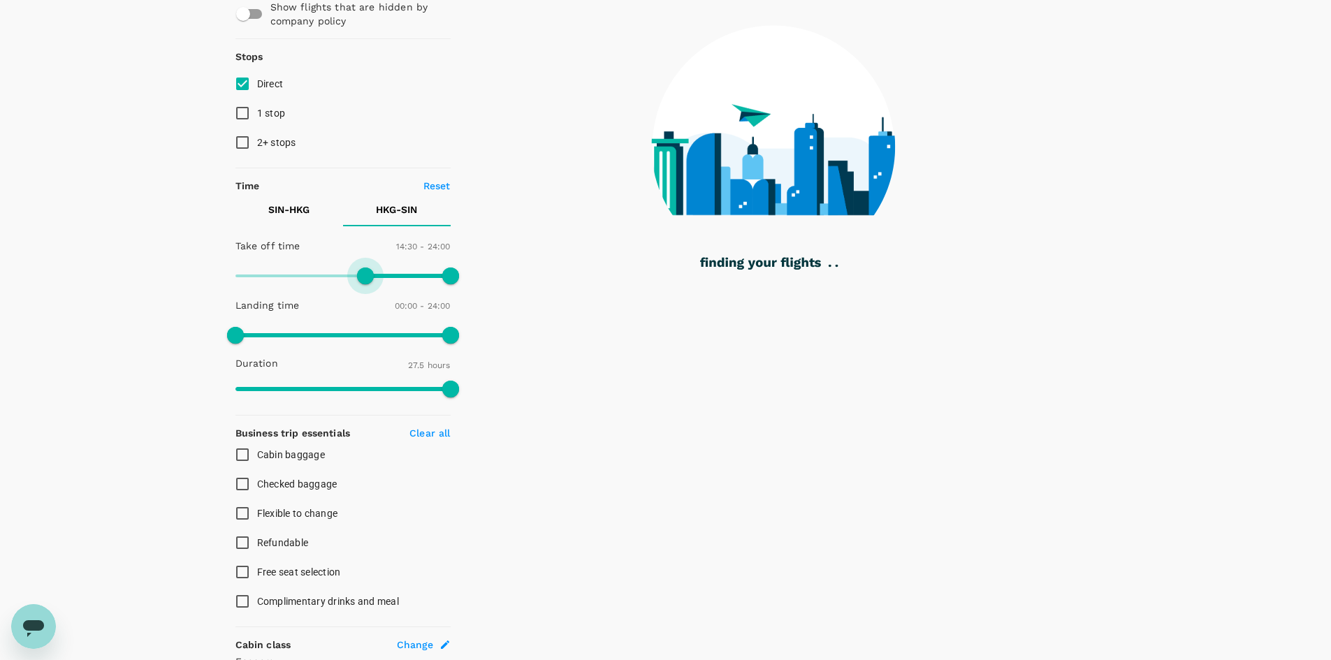
type input "900"
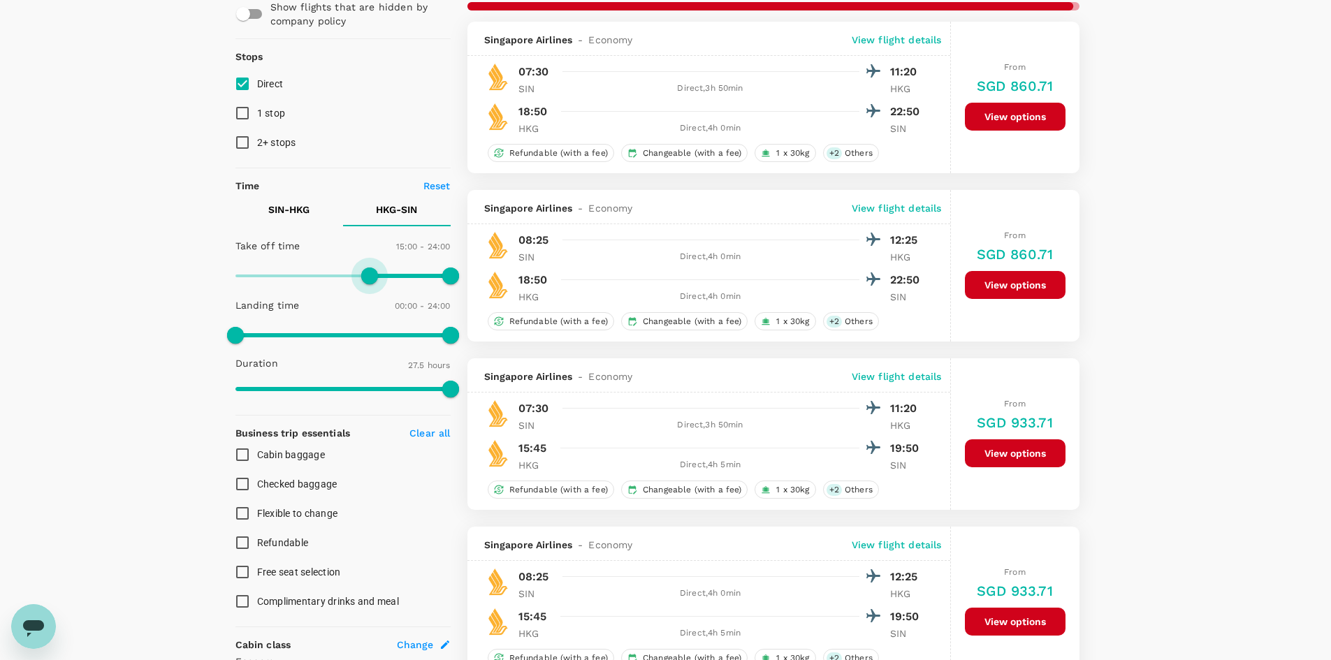
drag, startPoint x: 237, startPoint y: 275, endPoint x: 368, endPoint y: 277, distance: 130.6
click at [368, 277] on span at bounding box center [369, 276] width 17 height 17
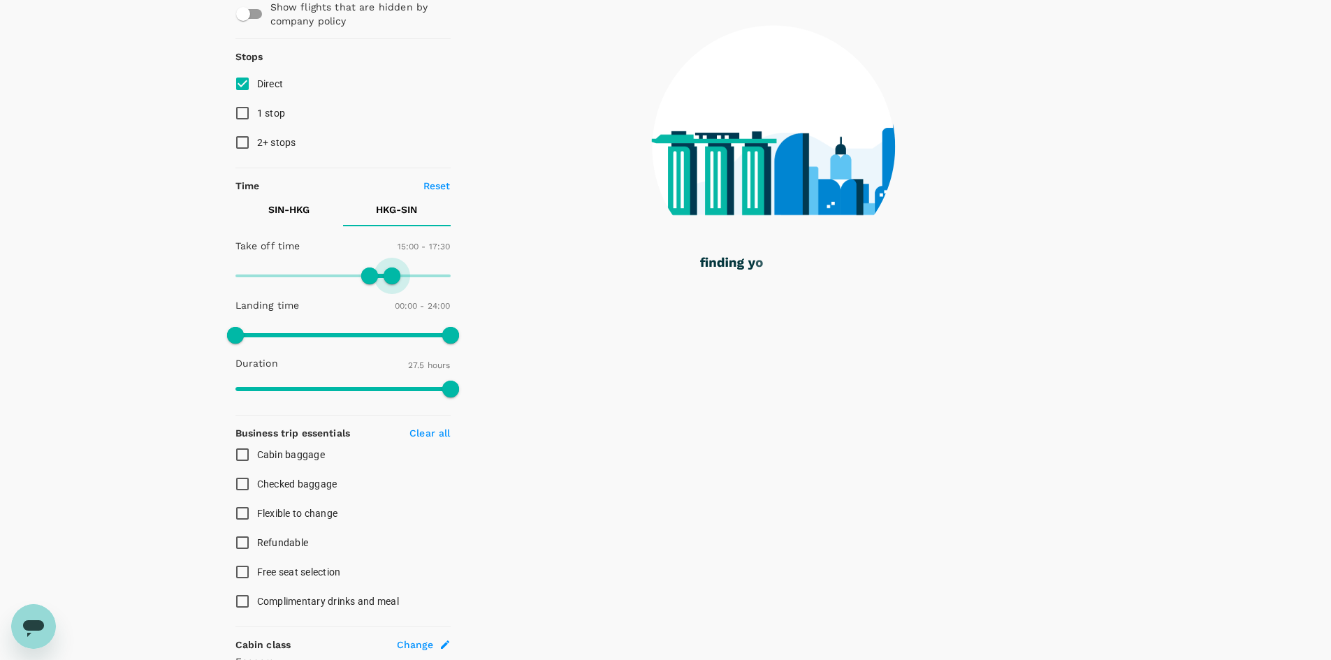
type input "1020"
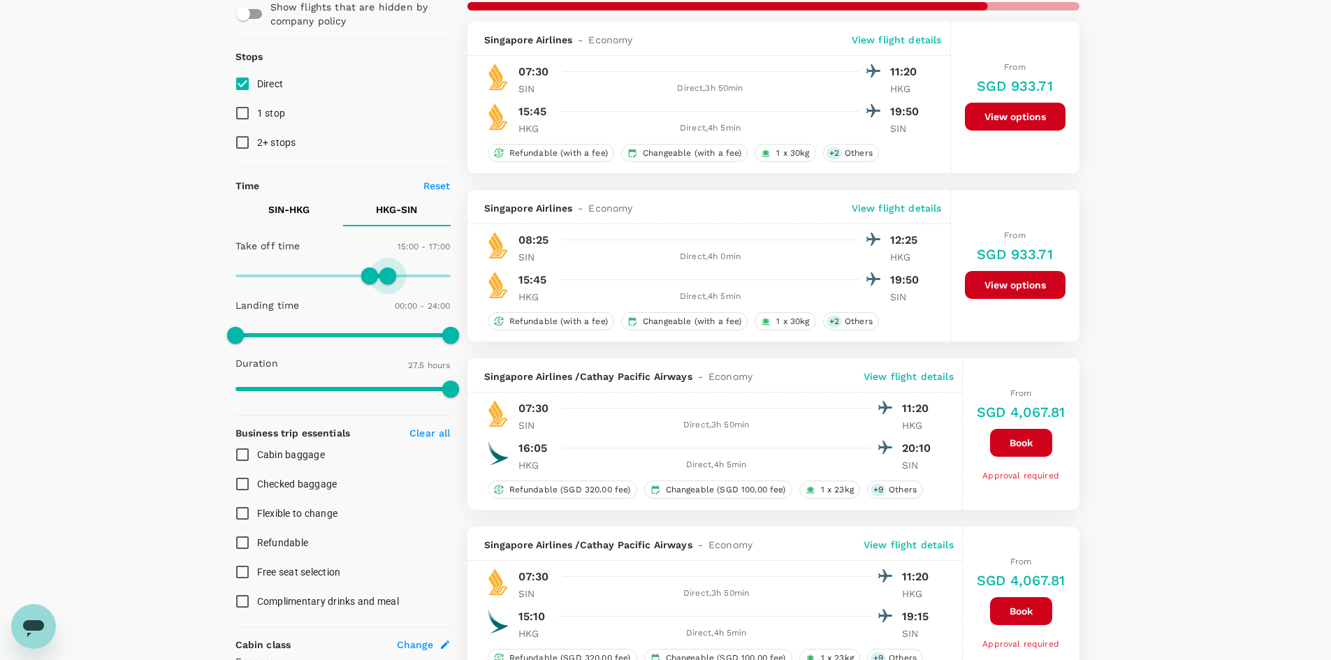
drag, startPoint x: 448, startPoint y: 278, endPoint x: 387, endPoint y: 284, distance: 61.1
click at [387, 284] on span at bounding box center [387, 276] width 17 height 17
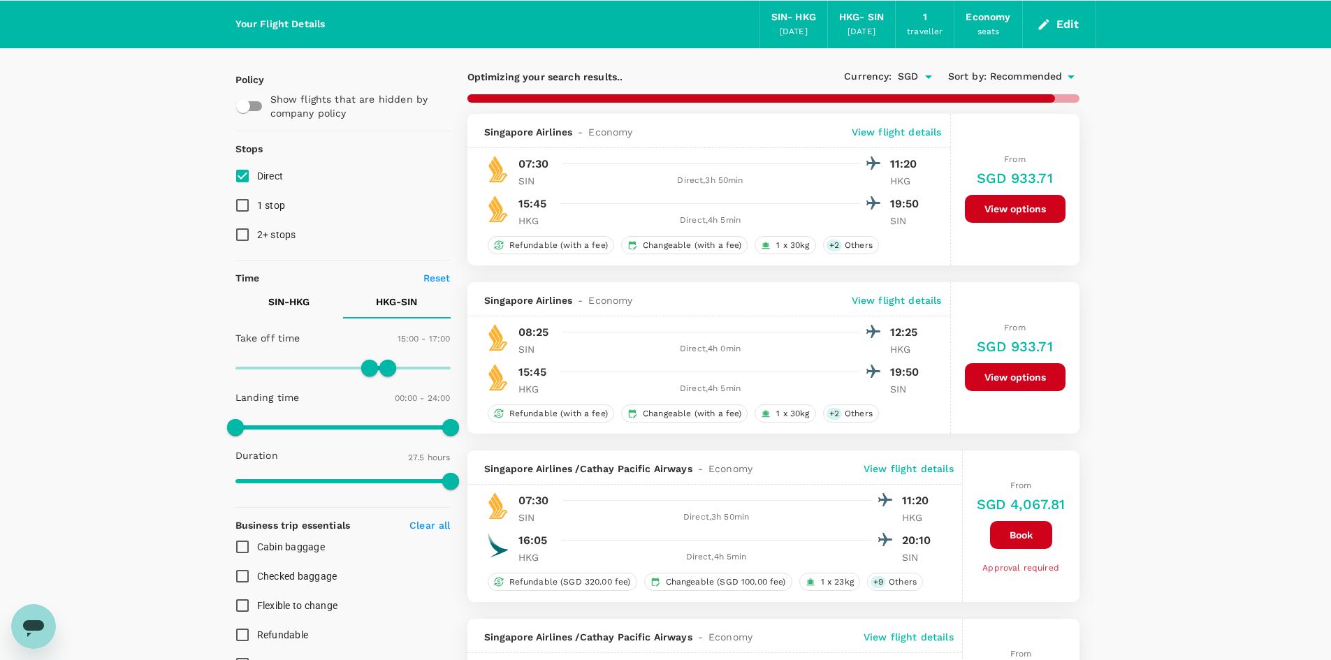
scroll to position [70, 0]
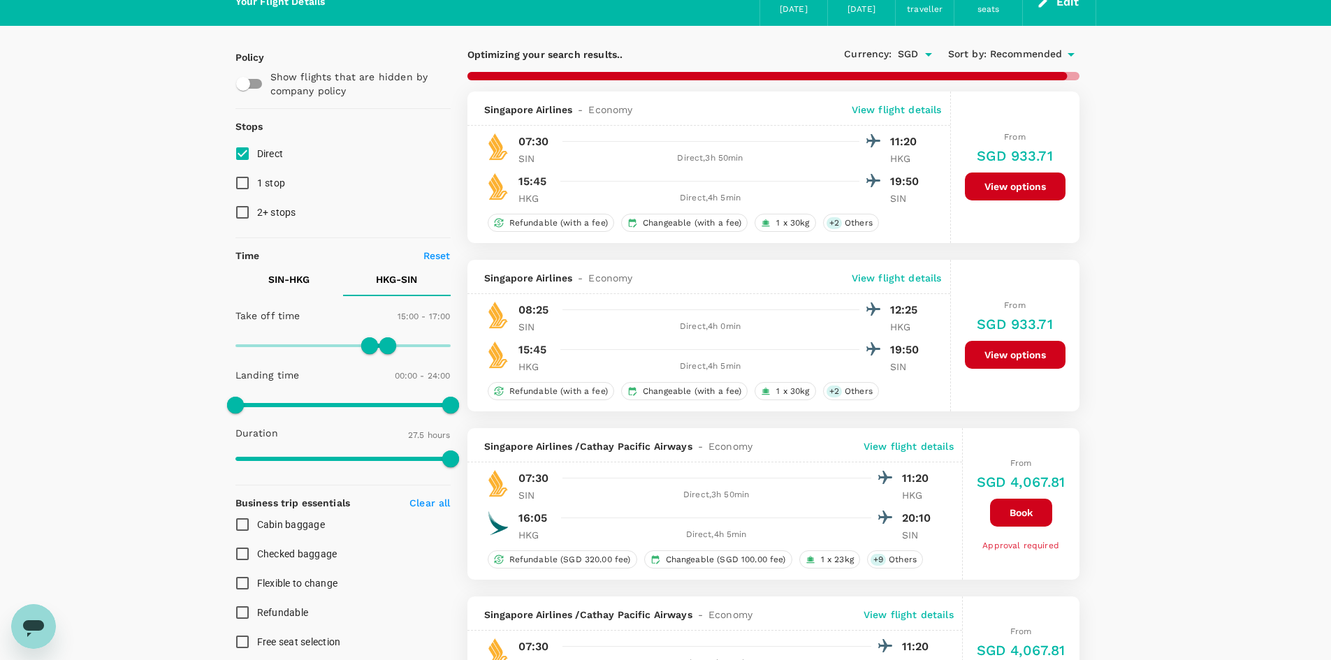
checkbox input "false"
checkbox input "true"
type input "1440"
drag, startPoint x: 384, startPoint y: 348, endPoint x: 457, endPoint y: 344, distance: 72.7
click at [457, 344] on span at bounding box center [450, 345] width 17 height 17
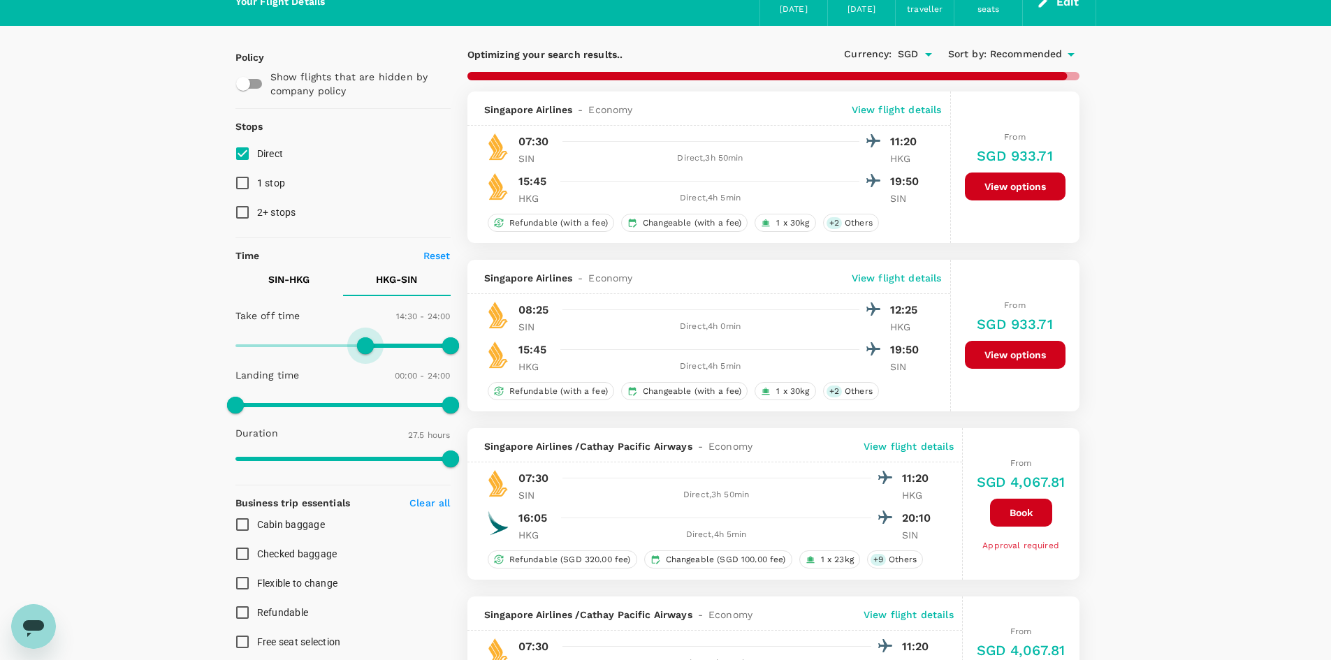
type input "0"
drag, startPoint x: 365, startPoint y: 344, endPoint x: 127, endPoint y: 350, distance: 237.6
click at [131, 347] on div "Your Flight Details SIN - HKG [DATE] HKG - SIN [DATE] 1 traveller Economy seats…" at bounding box center [665, 643] width 1331 height 1331
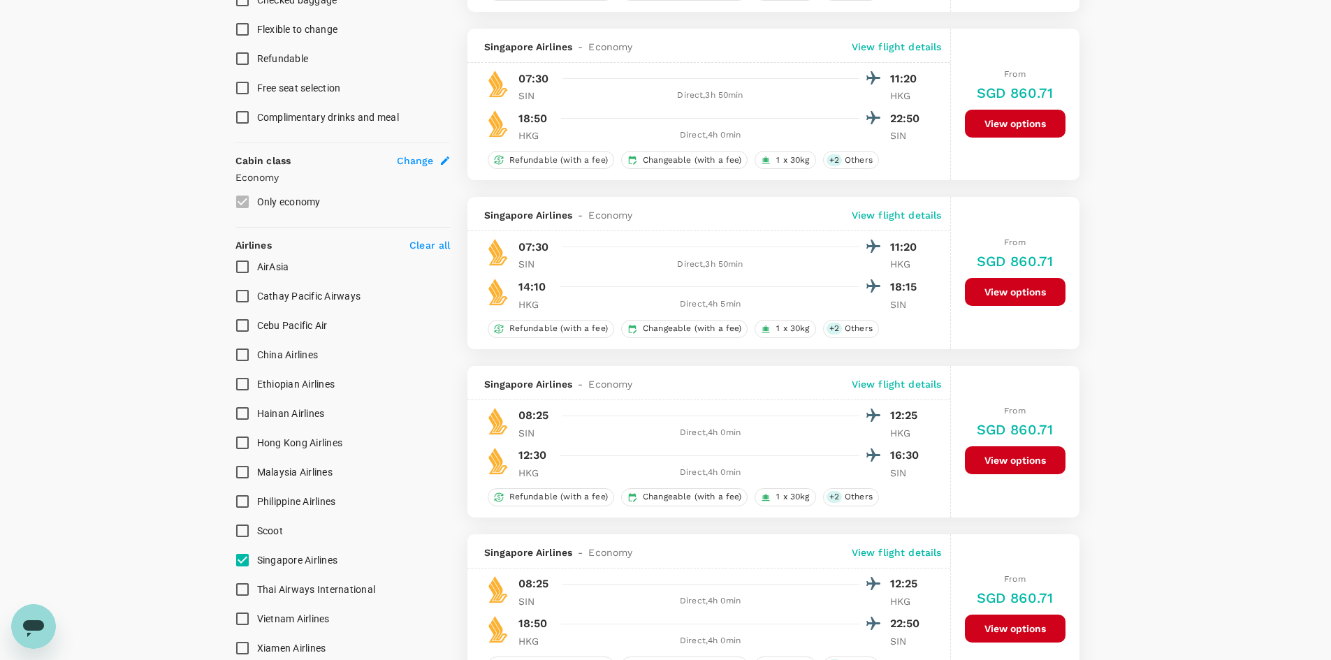
scroll to position [629, 0]
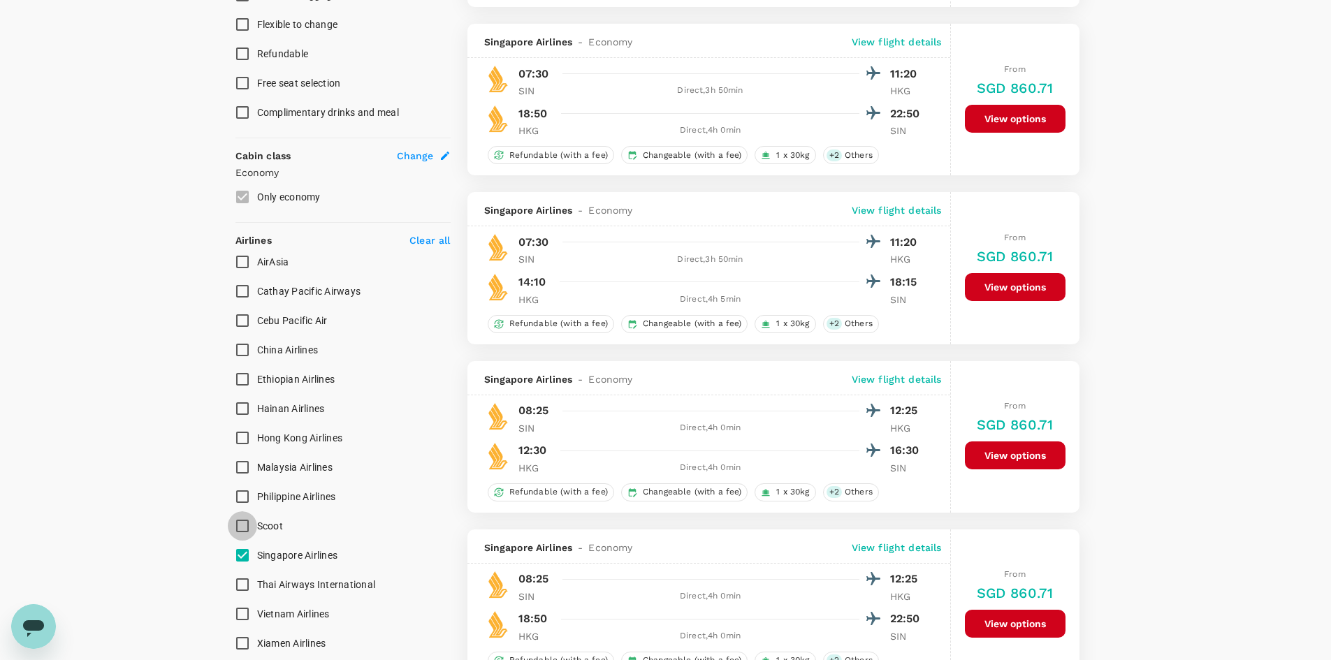
click at [242, 527] on input "Scoot" at bounding box center [242, 525] width 29 height 29
checkbox input "true"
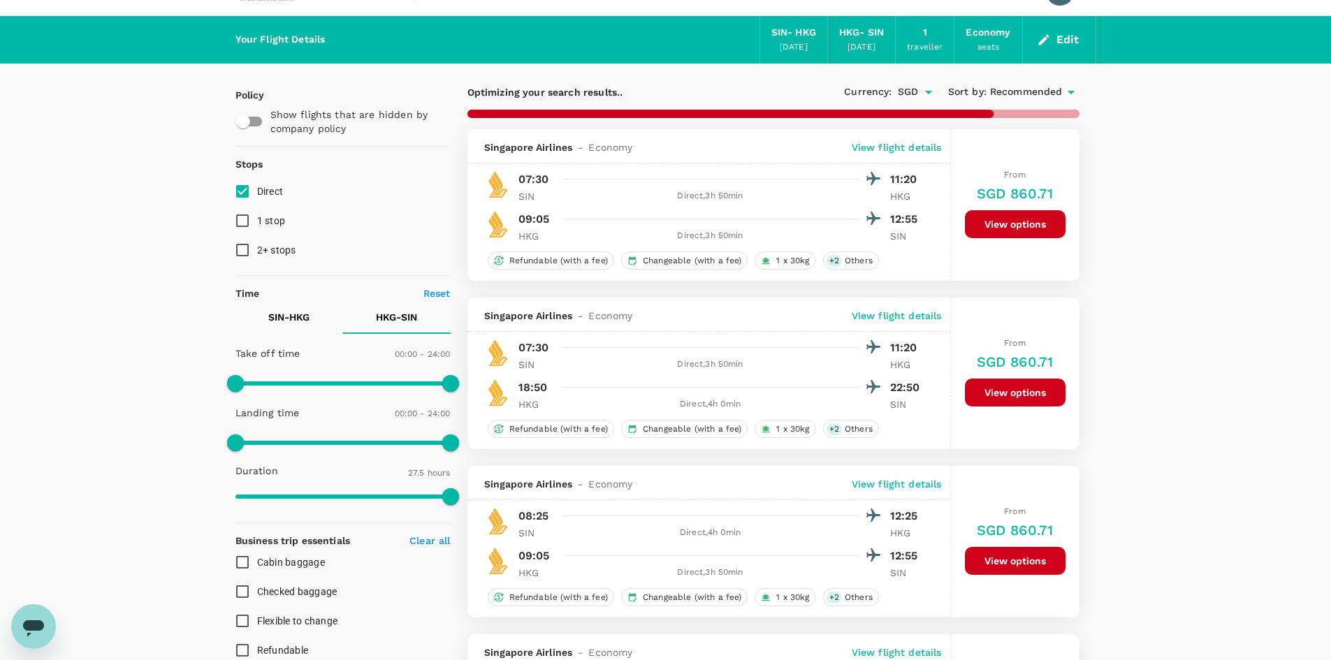
scroll to position [0, 0]
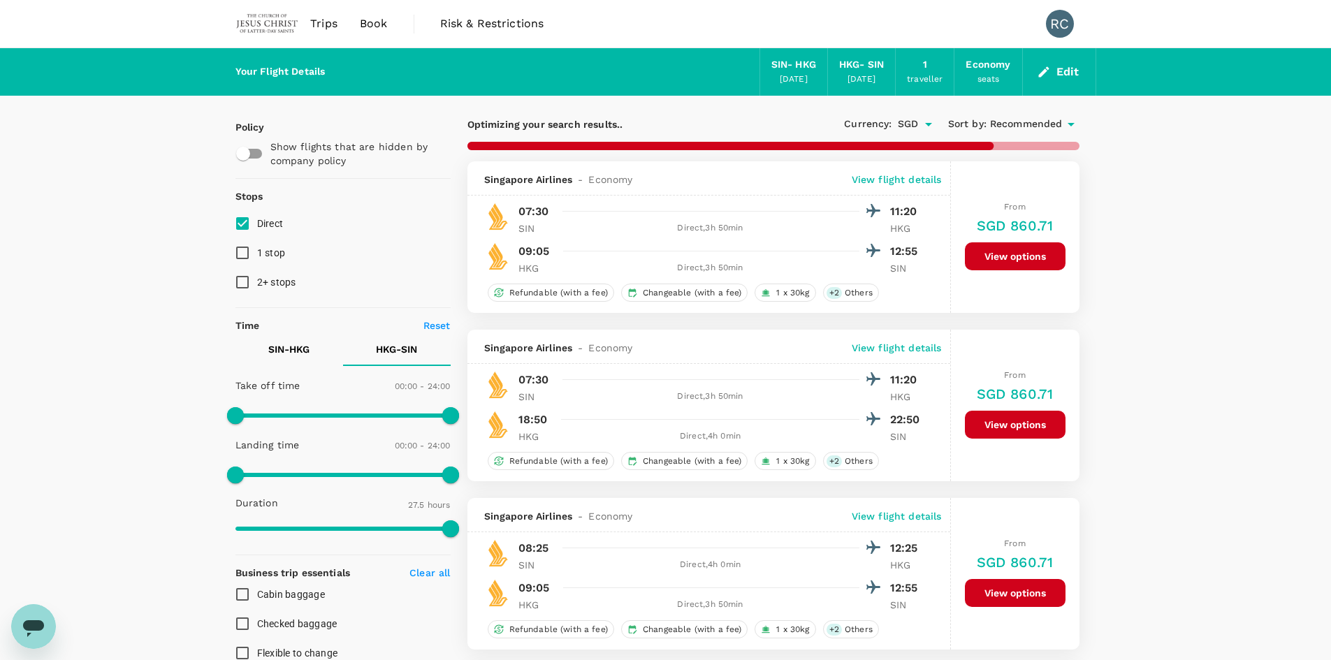
click at [1070, 122] on icon at bounding box center [1070, 124] width 17 height 17
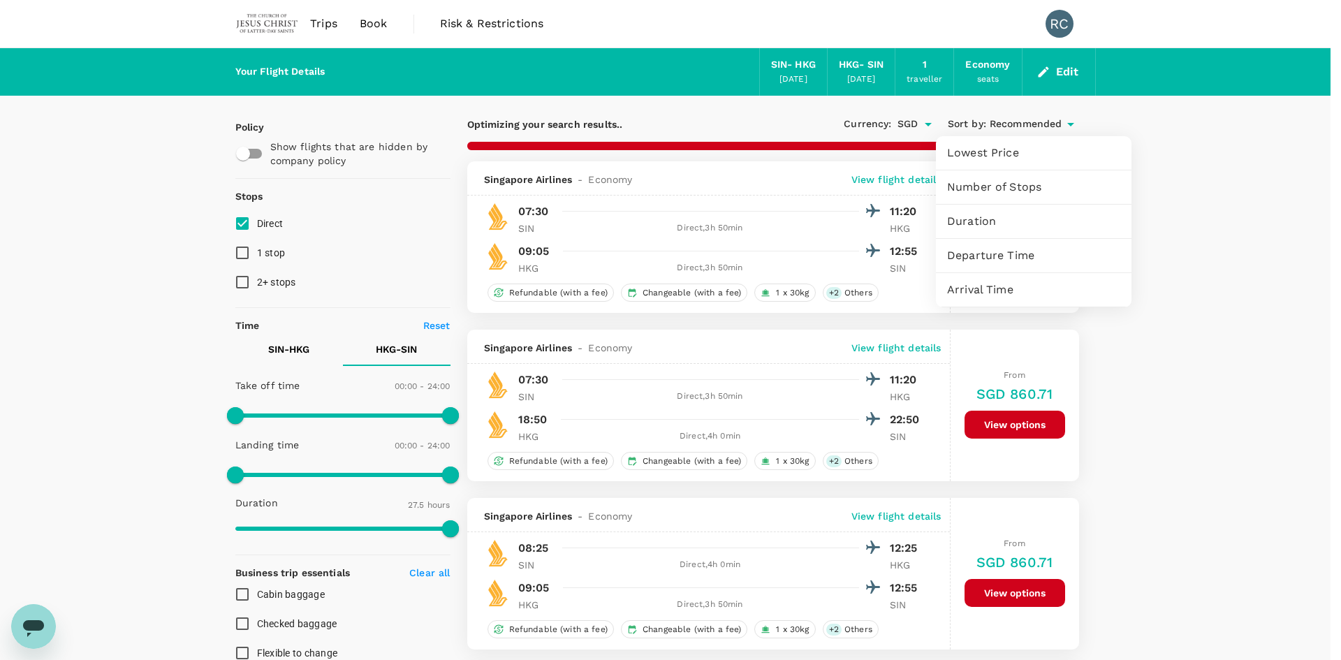
click at [1040, 150] on span "Lowest Price" at bounding box center [1033, 153] width 173 height 17
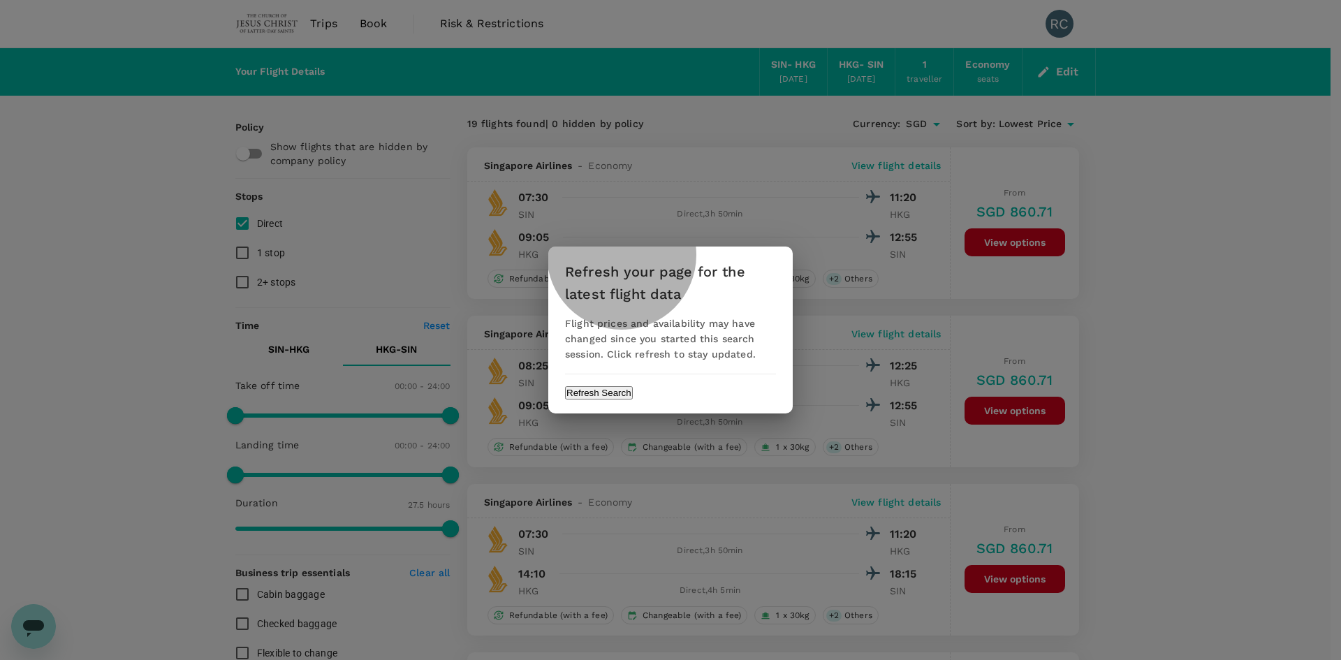
click at [633, 395] on button "Refresh Search" at bounding box center [599, 392] width 68 height 13
